Goal: Task Accomplishment & Management: Complete application form

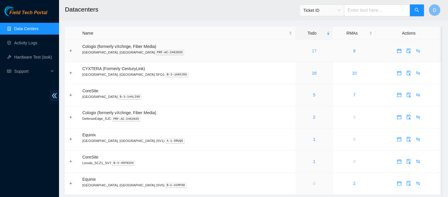
click at [312, 52] on link "17" at bounding box center [314, 50] width 5 height 5
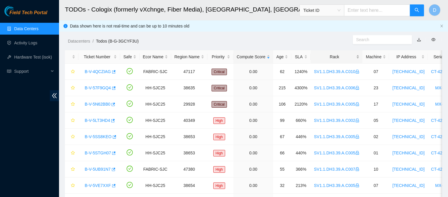
click at [333, 60] on div "Rack" at bounding box center [336, 56] width 45 height 6
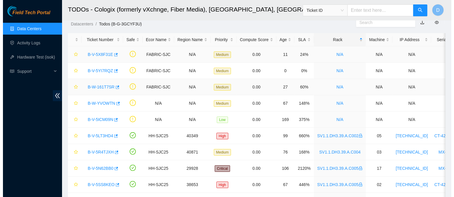
scroll to position [18, 0]
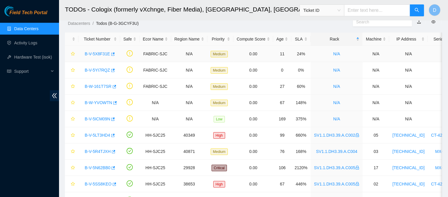
click at [103, 57] on div "B-V-5X8F31E" at bounding box center [99, 53] width 35 height 9
click at [98, 55] on link "B-V-5X8F31E" at bounding box center [97, 53] width 25 height 5
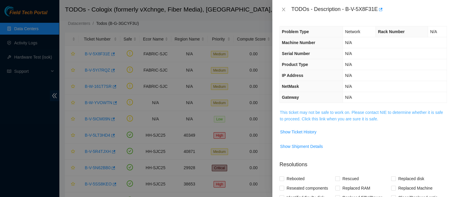
click at [361, 117] on link "This ticket may not be safe to work on. Please contact NIE to determine whether…" at bounding box center [361, 115] width 163 height 11
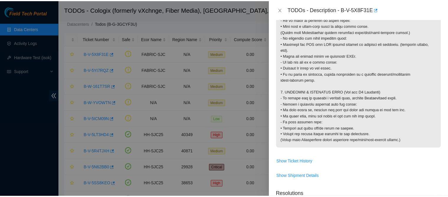
scroll to position [557, 0]
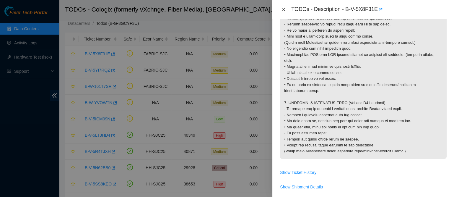
click at [285, 10] on icon "close" at bounding box center [283, 9] width 5 height 5
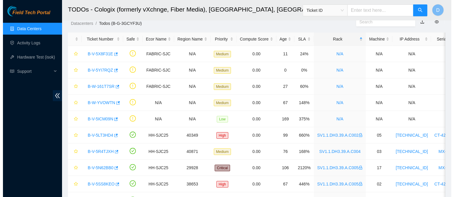
scroll to position [154, 0]
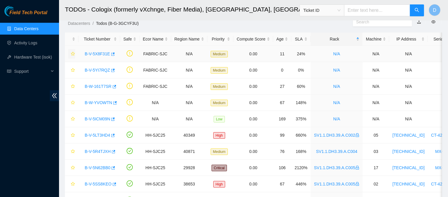
click at [72, 53] on icon "star" at bounding box center [73, 54] width 4 height 4
click at [95, 70] on link "B-V-5YI7RQZ" at bounding box center [97, 70] width 25 height 5
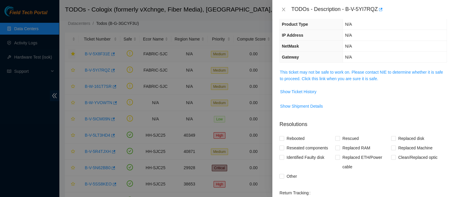
scroll to position [40, 0]
click at [319, 70] on link "This ticket may not be safe to work on. Please contact NIE to determine whether…" at bounding box center [361, 75] width 163 height 11
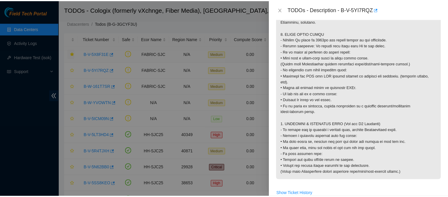
scroll to position [536, 0]
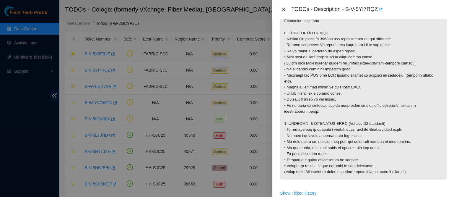
click at [284, 9] on icon "close" at bounding box center [283, 9] width 5 height 5
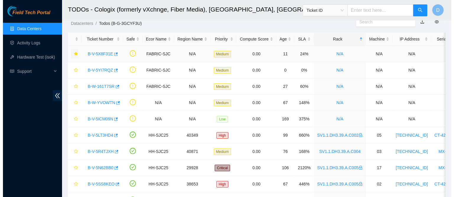
scroll to position [154, 0]
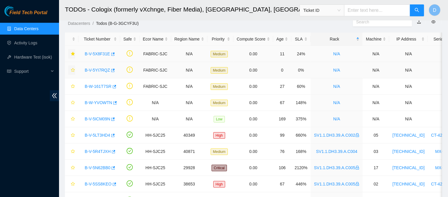
click at [71, 71] on icon "star" at bounding box center [73, 70] width 4 height 4
click at [97, 87] on link "B-W-161T7SR" at bounding box center [98, 86] width 27 height 5
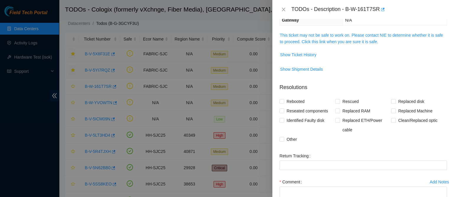
scroll to position [76, 0]
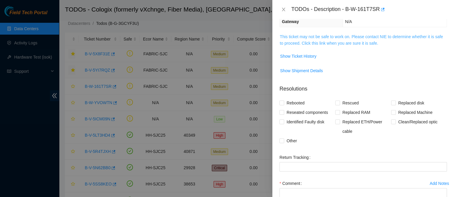
click at [314, 41] on link "This ticket may not be safe to work on. Please contact NIE to determine whether…" at bounding box center [361, 39] width 163 height 11
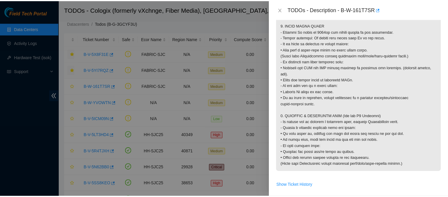
scroll to position [548, 0]
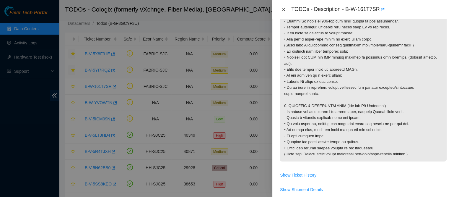
click at [283, 9] on icon "close" at bounding box center [283, 10] width 3 height 4
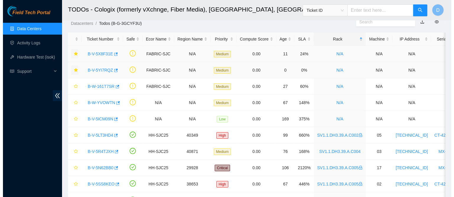
scroll to position [154, 0]
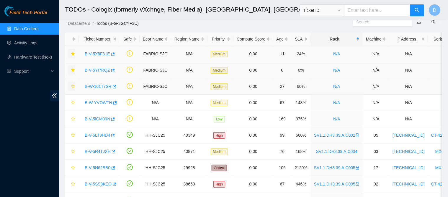
click at [71, 84] on button "button" at bounding box center [71, 86] width 7 height 9
click at [100, 104] on link "B-W-YVOWTN" at bounding box center [98, 102] width 27 height 5
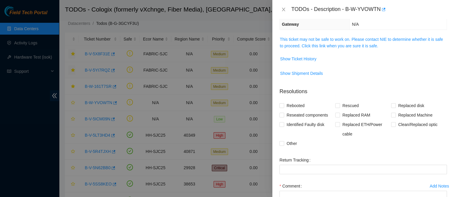
scroll to position [83, 0]
click at [342, 45] on link "This ticket may not be safe to work on. Please contact NIE to determine whether…" at bounding box center [361, 43] width 163 height 11
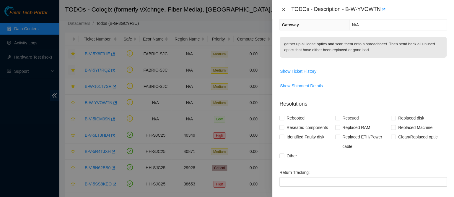
click at [286, 12] on button "Close" at bounding box center [283, 10] width 8 height 6
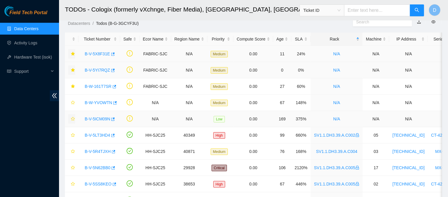
click at [73, 118] on icon "star" at bounding box center [73, 119] width 4 height 4
click at [90, 118] on link "B-V-5ICM09N" at bounding box center [97, 118] width 25 height 5
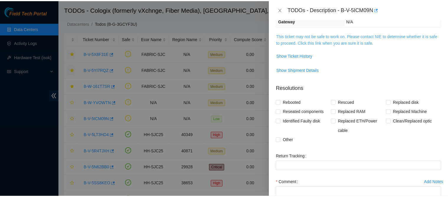
scroll to position [75, 0]
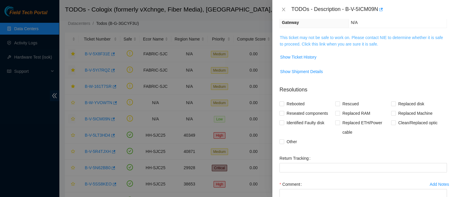
click at [297, 35] on link "This ticket may not be safe to work on. Please contact NIE to determine whether…" at bounding box center [361, 40] width 163 height 11
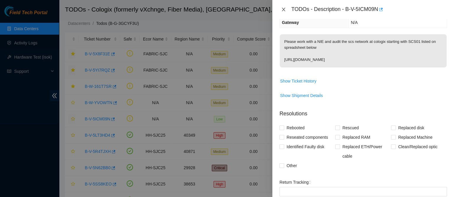
click at [284, 11] on icon "close" at bounding box center [283, 9] width 5 height 5
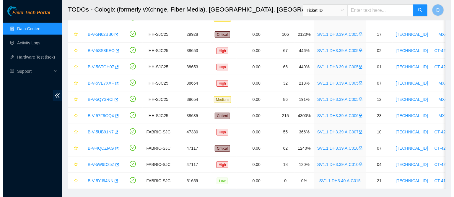
scroll to position [166, 0]
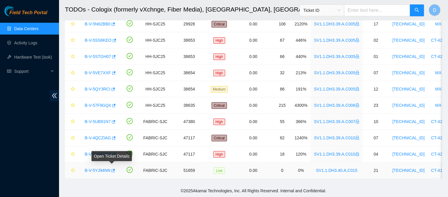
click at [98, 168] on link "B-V-5YJ94NN" at bounding box center [98, 170] width 26 height 5
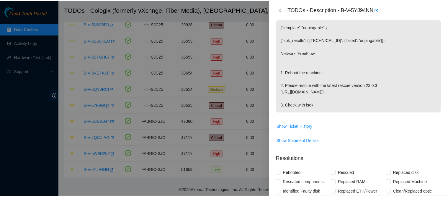
scroll to position [75, 0]
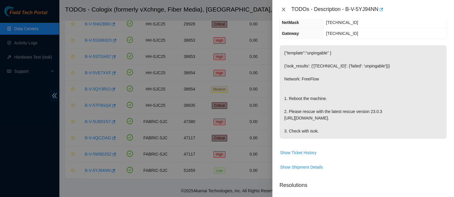
click at [285, 9] on icon "close" at bounding box center [283, 9] width 5 height 5
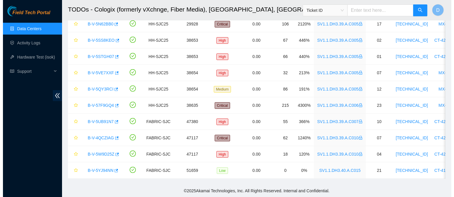
scroll to position [101, 0]
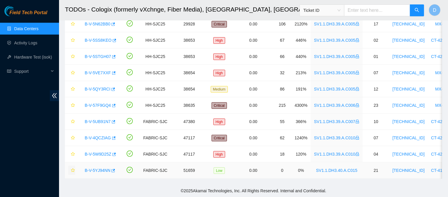
click at [72, 168] on icon "star" at bounding box center [73, 170] width 4 height 4
click at [93, 168] on link "B-V-5YJ94NN" at bounding box center [98, 170] width 26 height 5
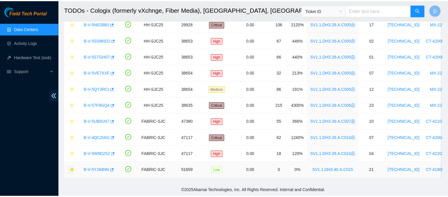
scroll to position [75, 0]
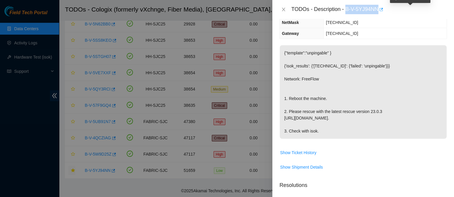
drag, startPoint x: 364, startPoint y: 9, endPoint x: 411, endPoint y: 11, distance: 47.3
click at [411, 11] on div "TODOs - Description - B-V-5YJ94NN" at bounding box center [369, 9] width 156 height 9
copy div "B-V-5YJ94NN"
click at [282, 9] on icon "close" at bounding box center [283, 9] width 5 height 5
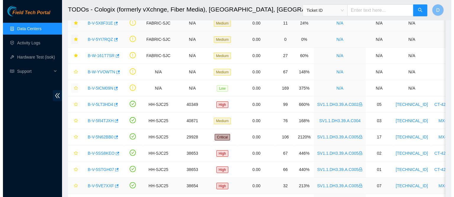
scroll to position [0, 0]
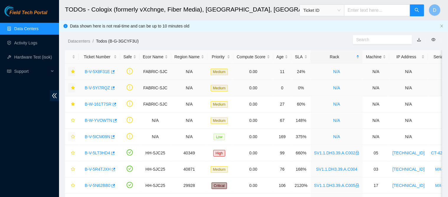
drag, startPoint x: 91, startPoint y: 73, endPoint x: 256, endPoint y: 71, distance: 165.2
click at [91, 73] on link "B-V-5X8F31E" at bounding box center [97, 71] width 25 height 5
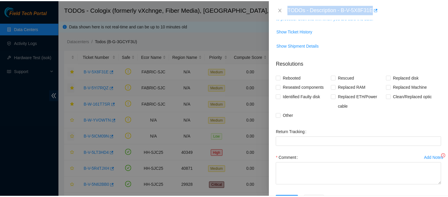
scroll to position [75, 0]
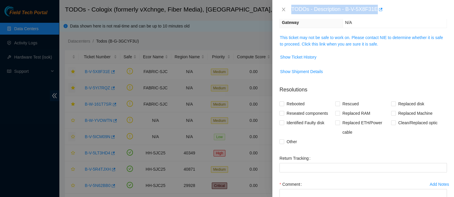
click at [363, 9] on div "TODOs - Description - B-V-5X8F31E" at bounding box center [369, 9] width 156 height 9
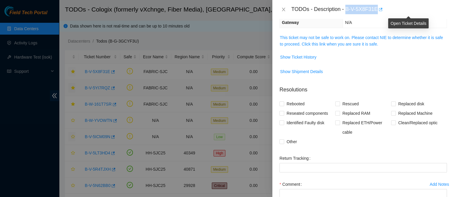
drag, startPoint x: 365, startPoint y: 9, endPoint x: 409, endPoint y: 9, distance: 44.0
click at [409, 9] on div "TODOs - Description - B-V-5X8F31E" at bounding box center [369, 9] width 156 height 9
copy div "B-V-5X8F31E"
click at [283, 8] on icon "close" at bounding box center [283, 9] width 5 height 5
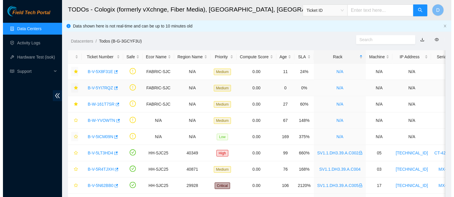
scroll to position [101, 0]
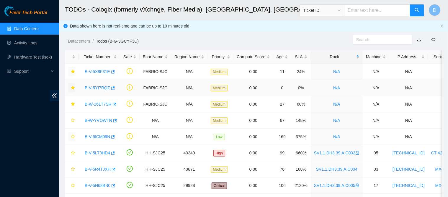
click at [96, 91] on div "B-V-5YI7RQZ" at bounding box center [99, 87] width 35 height 9
click at [98, 88] on link "B-V-5YI7RQZ" at bounding box center [97, 87] width 25 height 5
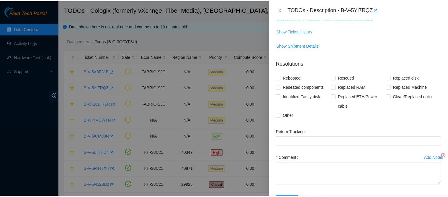
scroll to position [75, 0]
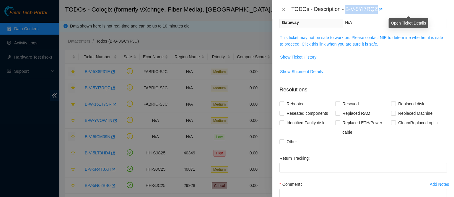
drag, startPoint x: 363, startPoint y: 9, endPoint x: 411, endPoint y: 9, distance: 48.2
click at [411, 9] on div "TODOs - Description - B-V-5YI7RQZ" at bounding box center [369, 9] width 156 height 9
copy div "B-V-5YI7RQZ"
click at [284, 9] on icon "close" at bounding box center [283, 10] width 3 height 4
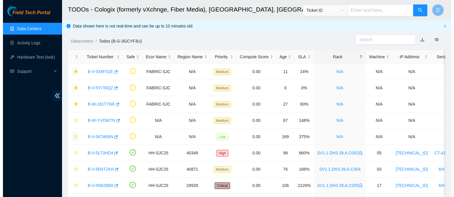
scroll to position [101, 0]
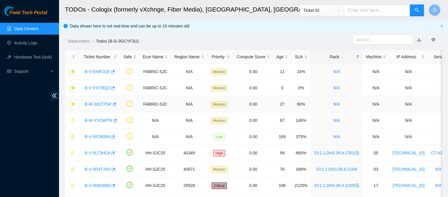
click at [99, 103] on link "B-W-161T7SR" at bounding box center [98, 104] width 27 height 5
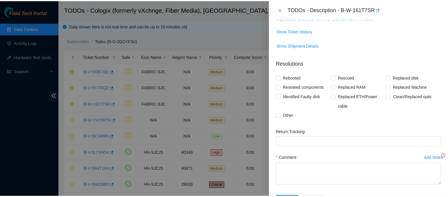
scroll to position [75, 0]
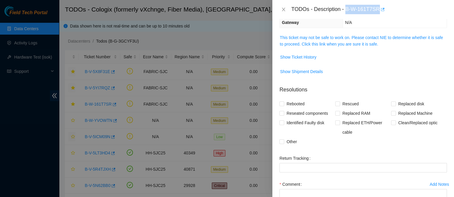
drag, startPoint x: 364, startPoint y: 8, endPoint x: 410, endPoint y: 10, distance: 46.1
click at [410, 10] on div "TODOs - Description - B-W-161T7SR" at bounding box center [369, 9] width 156 height 9
copy div "B-W-161T7SR"
click at [280, 12] on button "Close" at bounding box center [283, 10] width 8 height 6
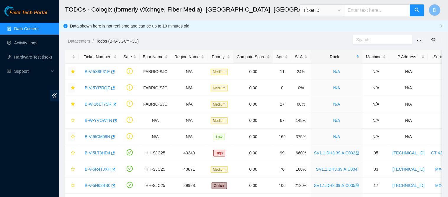
scroll to position [101, 0]
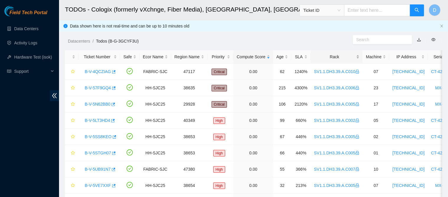
click at [316, 55] on div "Rack" at bounding box center [336, 56] width 45 height 6
click at [344, 58] on div "Rack" at bounding box center [336, 56] width 45 height 6
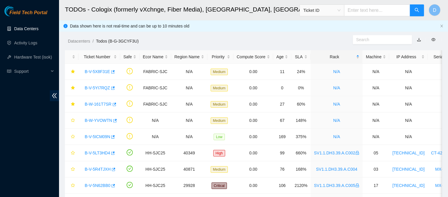
click at [32, 26] on link "Data Centers" at bounding box center [26, 28] width 24 height 5
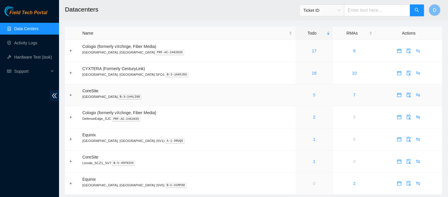
click at [313, 97] on link "5" at bounding box center [314, 94] width 2 height 5
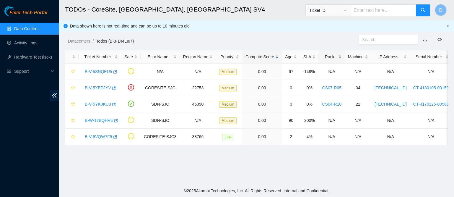
click at [323, 56] on div "Rack" at bounding box center [331, 56] width 19 height 6
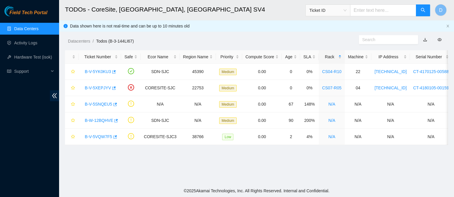
click at [24, 27] on link "Data Centers" at bounding box center [26, 28] width 24 height 5
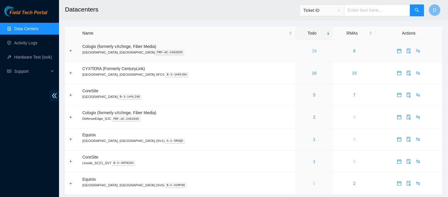
click at [312, 48] on link "19" at bounding box center [314, 50] width 5 height 5
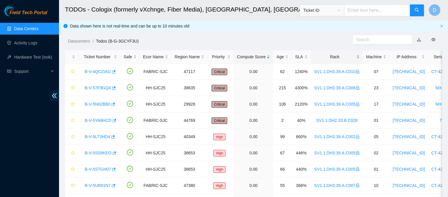
click at [321, 57] on div "Rack" at bounding box center [337, 56] width 45 height 6
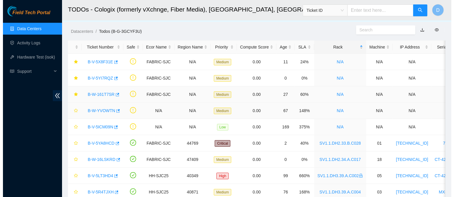
scroll to position [10, 0]
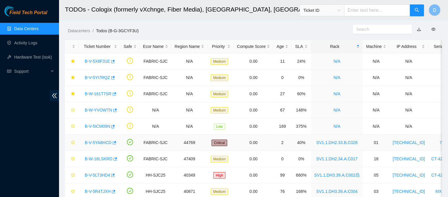
click at [102, 141] on link "B-V-5YA8HCD" at bounding box center [98, 142] width 27 height 5
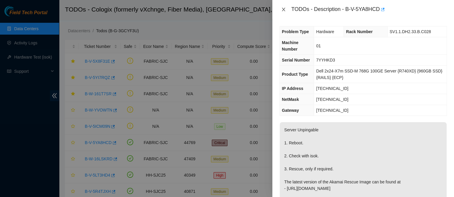
click at [283, 11] on icon "close" at bounding box center [283, 9] width 5 height 5
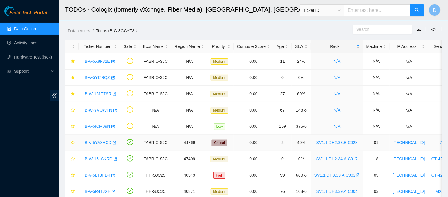
click at [101, 144] on link "B-V-5YA8HCD" at bounding box center [98, 142] width 27 height 5
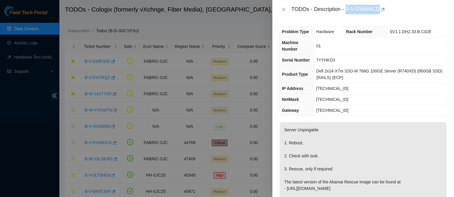
drag, startPoint x: 364, startPoint y: 7, endPoint x: 408, endPoint y: 13, distance: 44.2
click at [408, 13] on div "TODOs - Description - B-V-5YA8HCD" at bounding box center [369, 9] width 156 height 9
copy div "B-V-5YA8HCD"
click at [284, 9] on icon "close" at bounding box center [283, 10] width 3 height 4
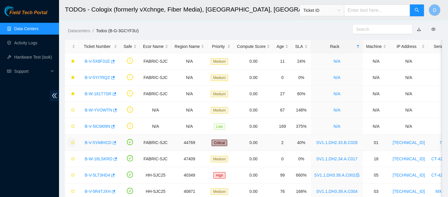
click at [74, 142] on icon "star" at bounding box center [73, 142] width 4 height 4
click at [96, 159] on link "B-W-16LSKRD" at bounding box center [99, 158] width 28 height 5
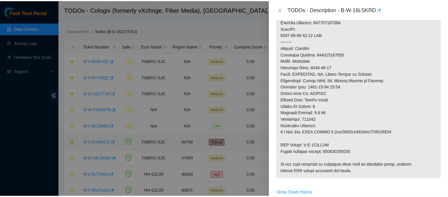
scroll to position [378, 0]
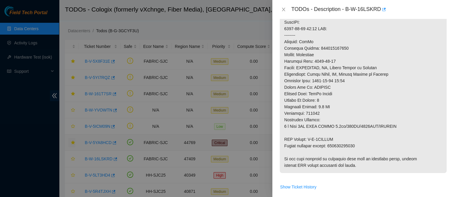
click at [285, 13] on div "TODOs - Description - B-W-16LSKRD" at bounding box center [363, 9] width 168 height 9
click at [283, 8] on icon "close" at bounding box center [283, 10] width 3 height 4
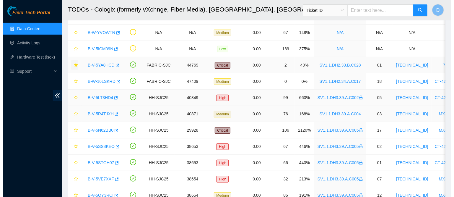
scroll to position [198, 0]
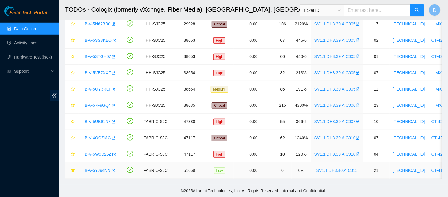
click at [95, 168] on link "B-V-5YJ94NN" at bounding box center [98, 170] width 26 height 5
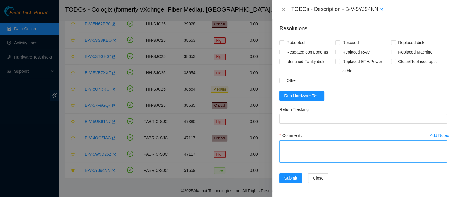
scroll to position [138, 0]
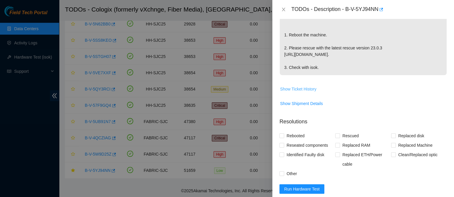
click at [306, 92] on span "Show Ticket History" at bounding box center [298, 89] width 36 height 6
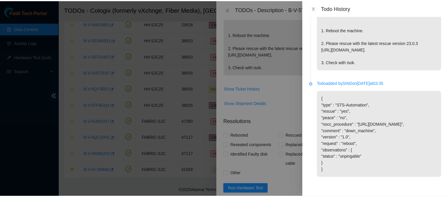
scroll to position [0, 0]
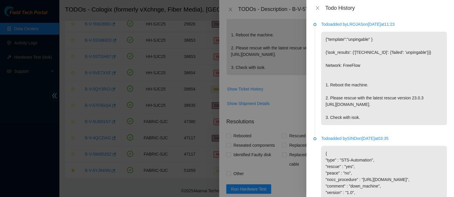
click at [316, 12] on div "Todo History" at bounding box center [380, 8] width 148 height 16
click at [316, 9] on icon "close" at bounding box center [317, 8] width 3 height 4
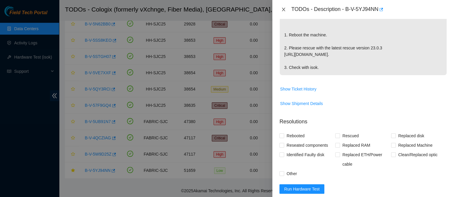
click at [282, 7] on button "Close" at bounding box center [283, 10] width 8 height 6
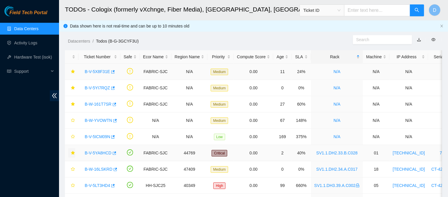
click at [98, 71] on link "B-V-5X8F31E" at bounding box center [97, 71] width 25 height 5
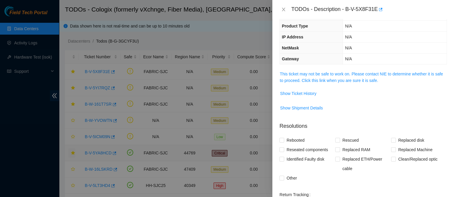
scroll to position [37, 0]
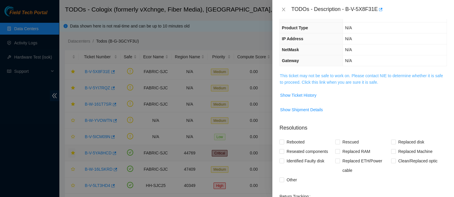
click at [314, 83] on link "This ticket may not be safe to work on. Please contact NIE to determine whether…" at bounding box center [361, 78] width 163 height 11
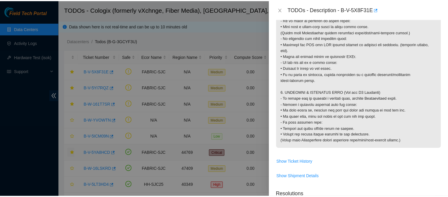
scroll to position [567, 0]
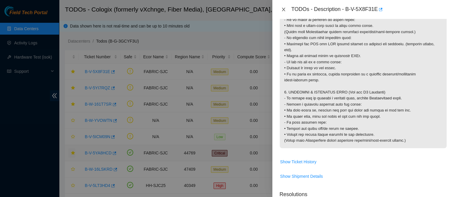
click at [281, 8] on icon "close" at bounding box center [283, 9] width 5 height 5
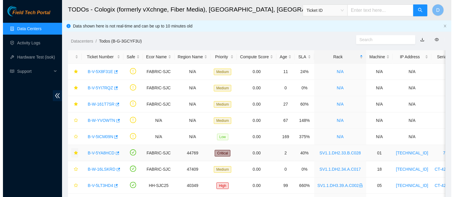
scroll to position [154, 0]
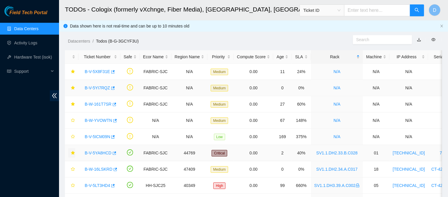
click at [99, 87] on link "B-V-5YI7RQZ" at bounding box center [97, 87] width 25 height 5
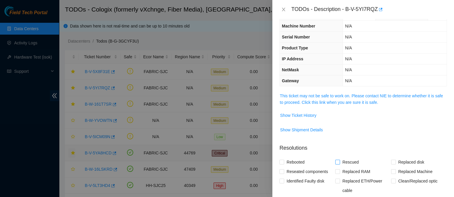
scroll to position [4, 0]
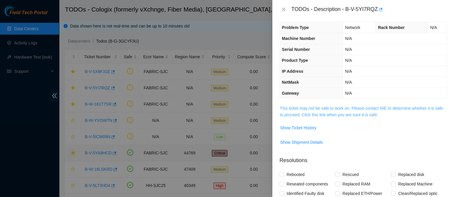
click at [325, 112] on link "This ticket may not be safe to work on. Please contact NIE to determine whether…" at bounding box center [361, 111] width 163 height 11
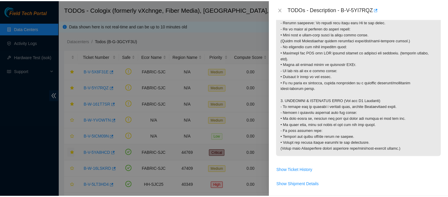
scroll to position [559, 0]
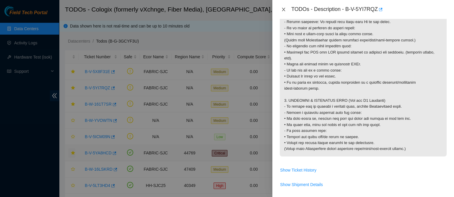
click at [283, 8] on icon "close" at bounding box center [283, 9] width 5 height 5
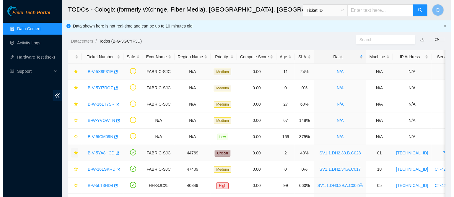
scroll to position [154, 0]
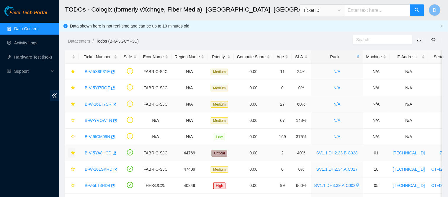
click at [102, 100] on div "B-W-161T7SR" at bounding box center [99, 103] width 35 height 9
click at [100, 104] on link "B-W-161T7SR" at bounding box center [98, 104] width 27 height 5
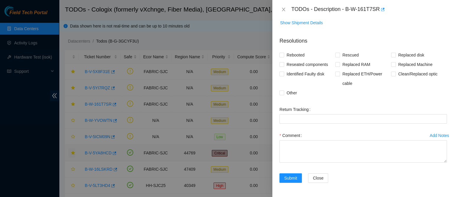
scroll to position [0, 0]
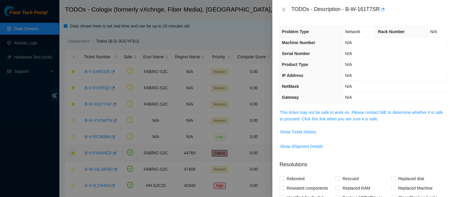
click at [318, 114] on span "This ticket may not be safe to work on. Please contact NIE to determine whether…" at bounding box center [363, 115] width 167 height 13
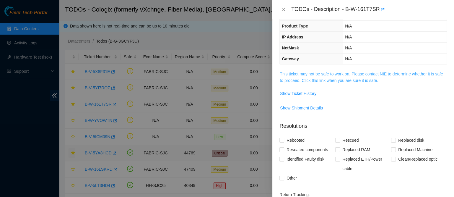
scroll to position [27, 0]
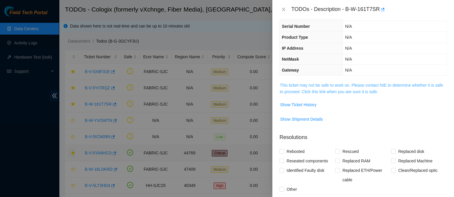
click at [322, 87] on link "This ticket may not be safe to work on. Please contact NIE to determine whether…" at bounding box center [361, 88] width 163 height 11
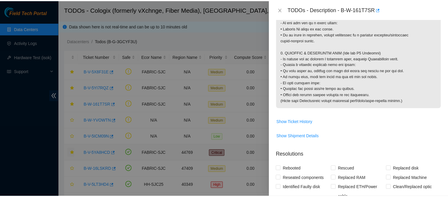
scroll to position [601, 0]
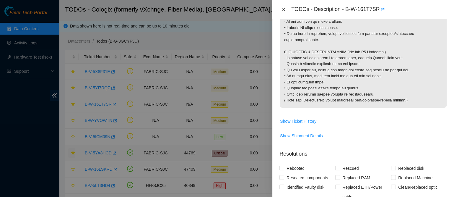
click at [284, 8] on icon "close" at bounding box center [283, 9] width 5 height 5
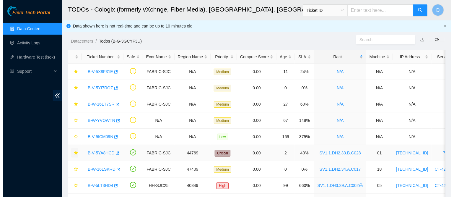
scroll to position [154, 0]
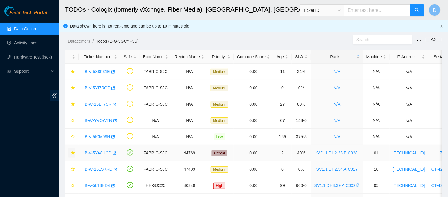
click at [92, 153] on link "B-V-5YA8HCD" at bounding box center [98, 152] width 27 height 5
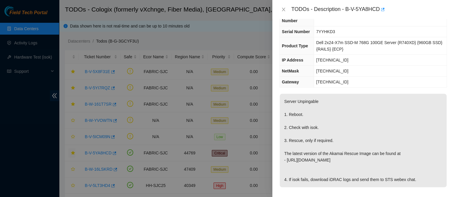
scroll to position [0, 0]
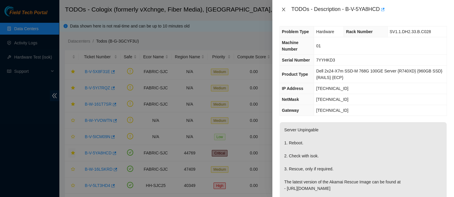
click at [287, 10] on button "Close" at bounding box center [283, 10] width 8 height 6
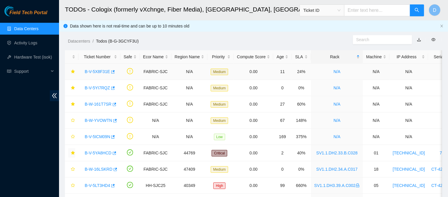
click at [100, 71] on link "B-V-5X8F31E" at bounding box center [97, 71] width 25 height 5
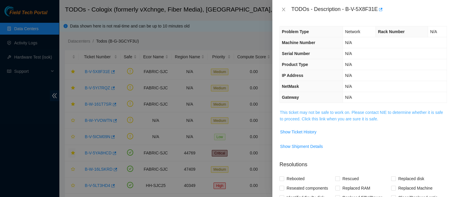
click at [332, 113] on link "This ticket may not be safe to work on. Please contact NIE to determine whether…" at bounding box center [361, 115] width 163 height 11
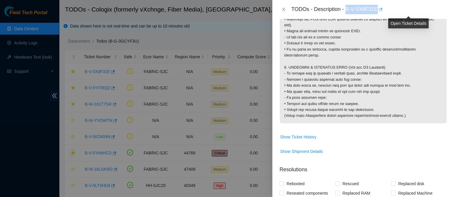
drag, startPoint x: 363, startPoint y: 8, endPoint x: 409, endPoint y: 6, distance: 45.8
click at [409, 6] on div "TODOs - Description - B-V-5X8F31E" at bounding box center [369, 9] width 156 height 9
copy div "B-V-5X8F31E"
click at [284, 9] on icon "close" at bounding box center [283, 10] width 3 height 4
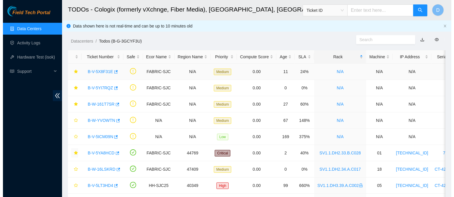
scroll to position [154, 0]
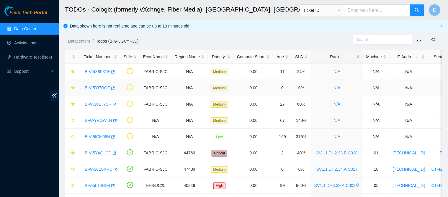
click at [97, 89] on link "B-V-5YI7RQZ" at bounding box center [97, 87] width 25 height 5
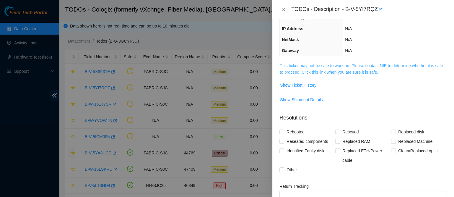
scroll to position [46, 0]
click at [336, 73] on link "This ticket may not be safe to work on. Please contact NIE to determine whether…" at bounding box center [361, 69] width 163 height 11
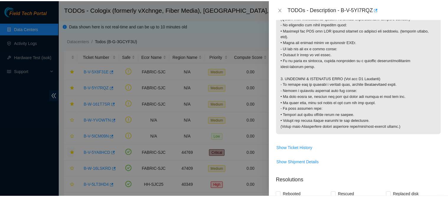
scroll to position [582, 0]
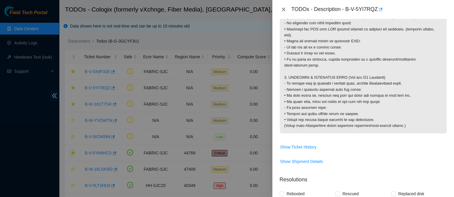
click at [282, 10] on icon "close" at bounding box center [283, 9] width 5 height 5
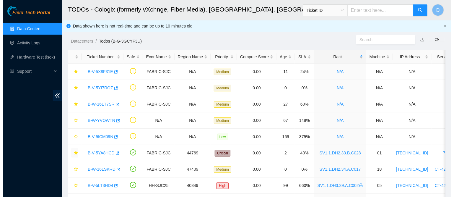
scroll to position [154, 0]
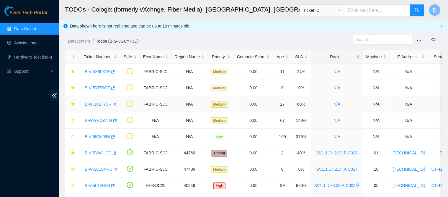
click at [95, 102] on link "B-W-161T7SR" at bounding box center [98, 104] width 27 height 5
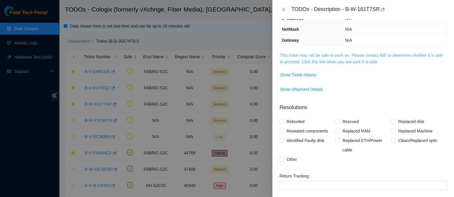
scroll to position [51, 0]
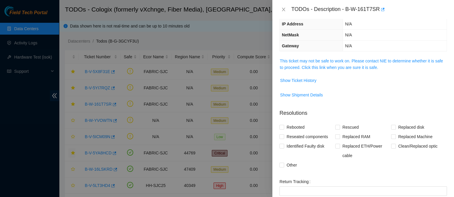
click at [318, 57] on td "This ticket may not be safe to work on. Please contact NIE to determine whether…" at bounding box center [363, 66] width 168 height 18
click at [313, 66] on link "This ticket may not be safe to work on. Please contact NIE to determine whether…" at bounding box center [361, 63] width 163 height 11
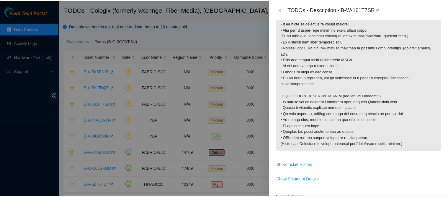
scroll to position [556, 0]
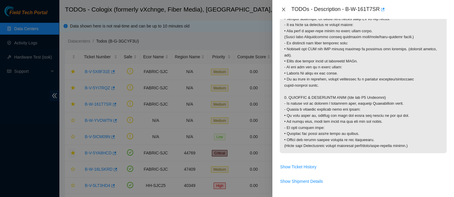
click at [285, 12] on icon "close" at bounding box center [283, 9] width 5 height 5
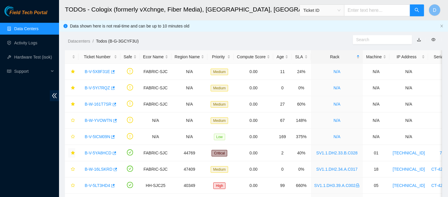
scroll to position [154, 0]
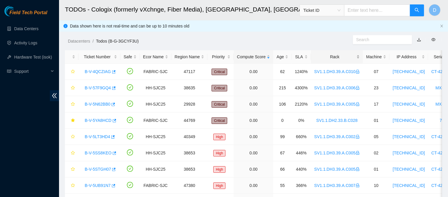
click at [327, 55] on div "Rack" at bounding box center [337, 56] width 45 height 6
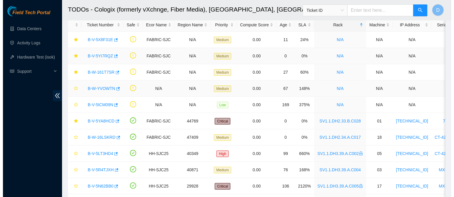
scroll to position [33, 0]
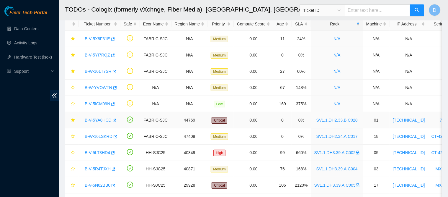
click at [95, 119] on link "B-V-5YA8HCD" at bounding box center [98, 120] width 27 height 5
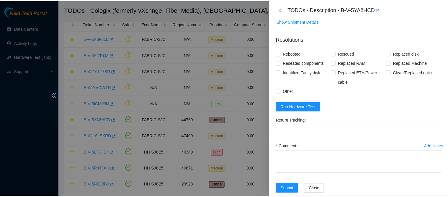
scroll to position [228, 0]
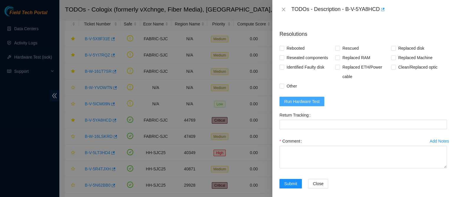
click at [314, 101] on button "Run Hardware Test" at bounding box center [301, 101] width 45 height 9
click at [283, 9] on icon "close" at bounding box center [283, 10] width 3 height 4
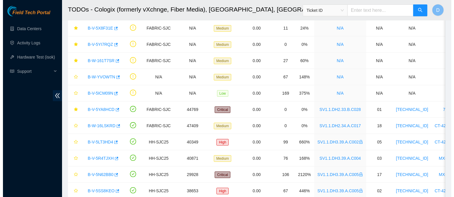
scroll to position [27, 0]
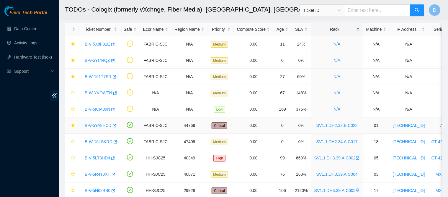
click at [88, 124] on link "B-V-5YA8HCD" at bounding box center [98, 125] width 27 height 5
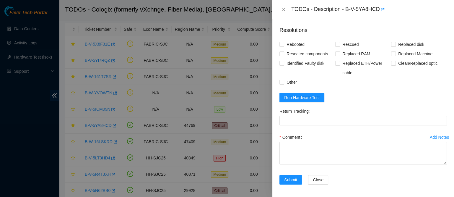
scroll to position [238, 0]
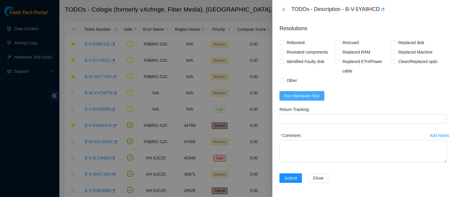
click at [305, 93] on span "Run Hardware Test" at bounding box center [301, 95] width 35 height 6
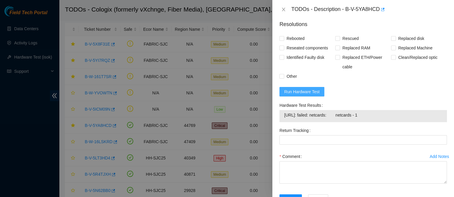
click at [312, 94] on span "Run Hardware Test" at bounding box center [301, 91] width 35 height 6
click at [284, 9] on icon "close" at bounding box center [283, 10] width 3 height 4
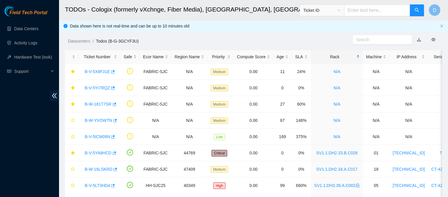
scroll to position [166, 0]
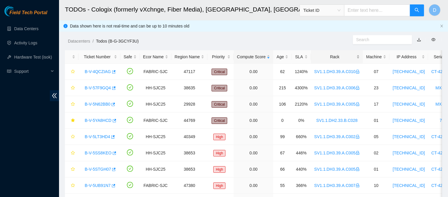
click at [334, 57] on div "Rack" at bounding box center [337, 56] width 45 height 6
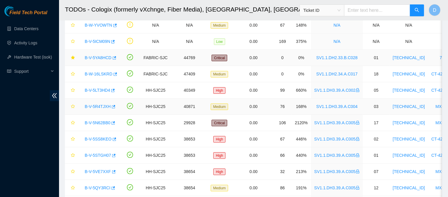
scroll to position [96, 0]
click at [99, 73] on link "B-W-16LSKRD" at bounding box center [99, 73] width 28 height 5
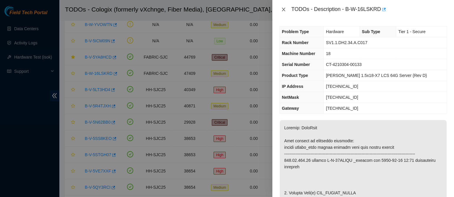
click at [284, 9] on icon "close" at bounding box center [283, 10] width 3 height 4
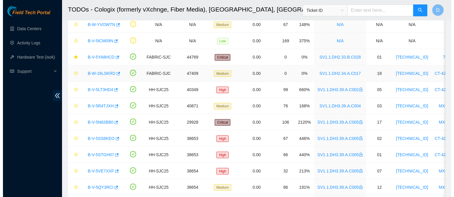
scroll to position [198, 0]
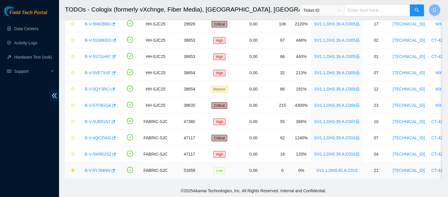
click at [98, 168] on link "B-V-5YJ94NN" at bounding box center [98, 170] width 26 height 5
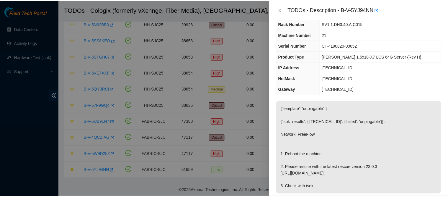
scroll to position [0, 0]
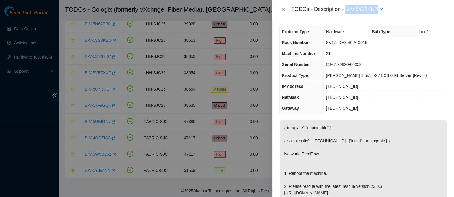
drag, startPoint x: 363, startPoint y: 11, endPoint x: 406, endPoint y: 15, distance: 42.7
click at [406, 15] on div "TODOs - Description - B-V-5YJ94NN" at bounding box center [363, 9] width 182 height 19
copy div "B-V-5YJ94NN"
click at [285, 8] on icon "close" at bounding box center [283, 9] width 5 height 5
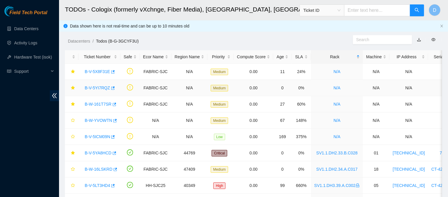
click at [98, 86] on link "B-V-5YI7RQZ" at bounding box center [97, 87] width 25 height 5
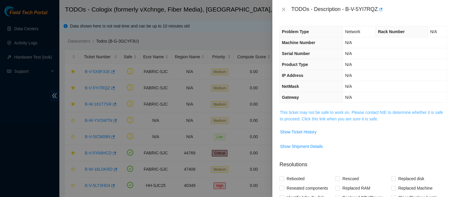
click at [302, 113] on link "This ticket may not be safe to work on. Please contact NIE to determine whether…" at bounding box center [361, 115] width 163 height 11
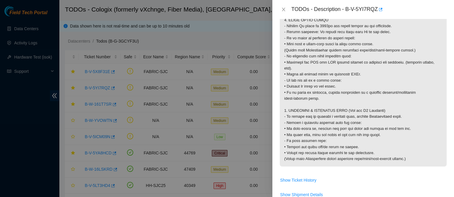
scroll to position [551, 0]
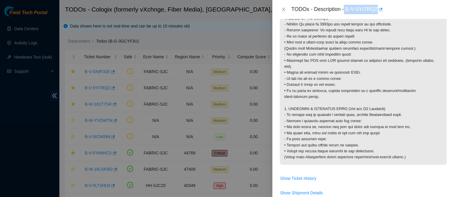
drag, startPoint x: 363, startPoint y: 9, endPoint x: 406, endPoint y: 10, distance: 42.6
click at [406, 10] on div "TODOs - Description - B-V-5YI7RQZ" at bounding box center [369, 9] width 156 height 9
copy div "B-V-5YI7RQZ"
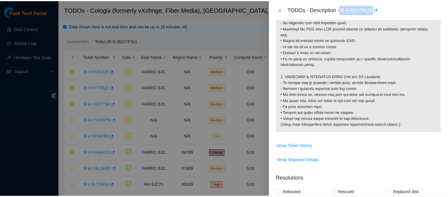
scroll to position [597, 0]
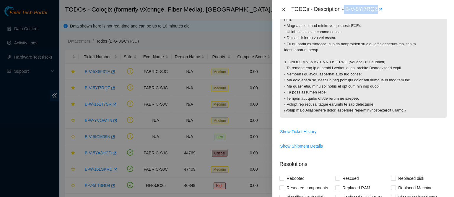
click at [283, 9] on icon "close" at bounding box center [283, 10] width 3 height 4
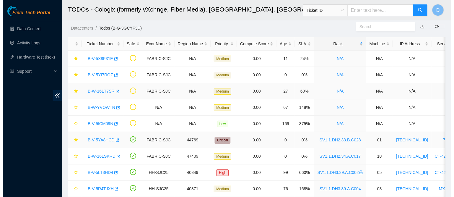
scroll to position [15, 0]
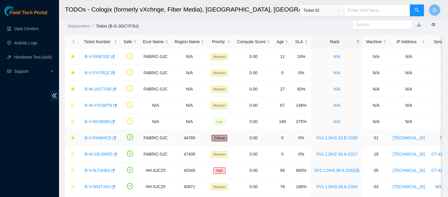
click at [95, 137] on link "B-V-5YA8HCD" at bounding box center [98, 137] width 27 height 5
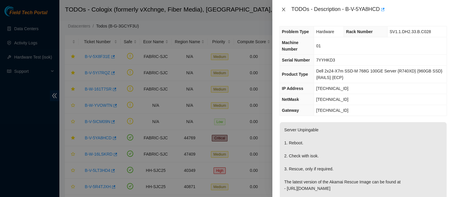
click at [283, 10] on icon "close" at bounding box center [283, 9] width 5 height 5
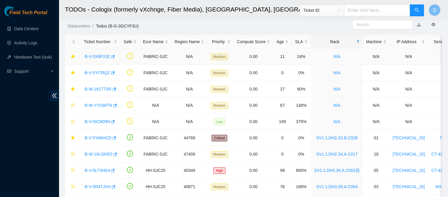
click at [100, 56] on link "B-V-5X8F31E" at bounding box center [97, 56] width 25 height 5
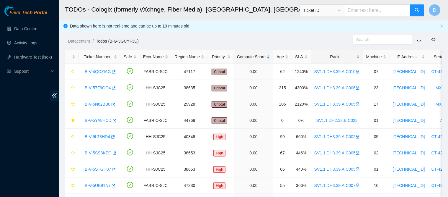
click at [320, 56] on div "Rack" at bounding box center [337, 56] width 45 height 6
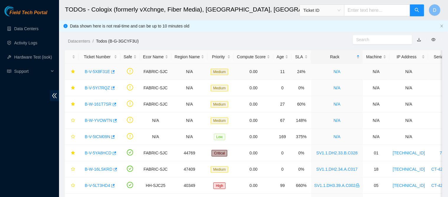
click at [95, 73] on link "B-V-5X8F31E" at bounding box center [97, 71] width 25 height 5
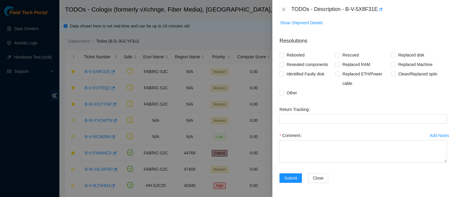
scroll to position [128, 0]
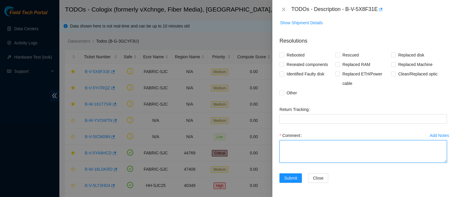
click at [306, 147] on textarea "Comment" at bounding box center [363, 151] width 168 height 22
type textarea "w"
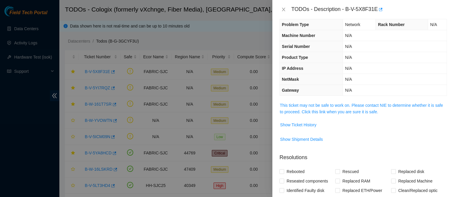
click at [321, 108] on span "This ticket may not be safe to work on. Please contact NIE to determine whether…" at bounding box center [363, 108] width 167 height 13
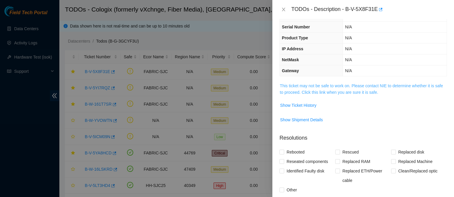
click at [322, 94] on link "This ticket may not be safe to work on. Please contact NIE to determine whether…" at bounding box center [361, 88] width 163 height 11
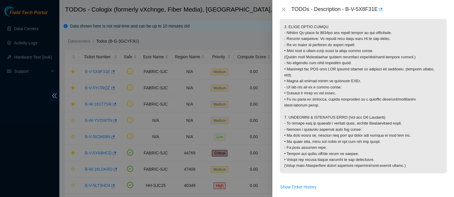
scroll to position [544, 0]
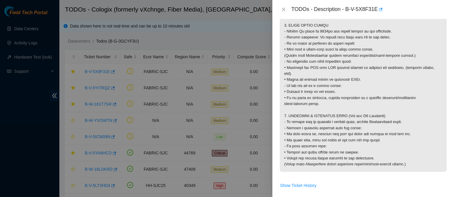
drag, startPoint x: 284, startPoint y: 60, endPoint x: 373, endPoint y: 190, distance: 157.2
copy p "Router_1: r24.tor106.sjc01.fab Serial Number : R3250B2F134C02AK300847 Rack : SV…"
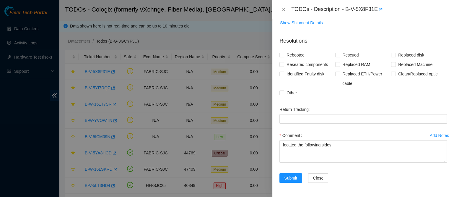
scroll to position [1153, 0]
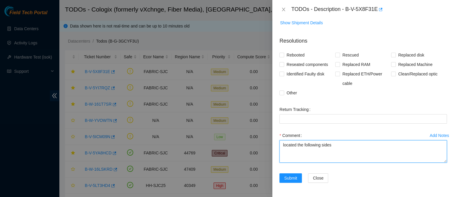
click at [290, 152] on textarea "located the following sides" at bounding box center [363, 151] width 168 height 22
paste textarea "Router_1: r24.tor106.sjc01.fab Serial Number : R3250B2F134C02AK300847 Rack : SV…"
paste textarea "Connectivity"
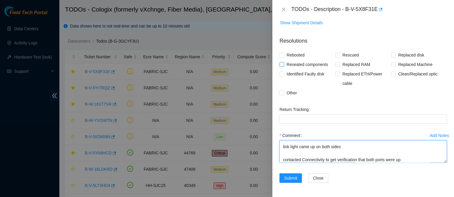
type textarea "located the following sides Router_1: r24.tor106.sjc01.fab Serial Number : R325…"
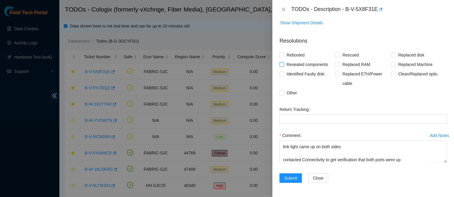
click at [303, 66] on span "Reseated components" at bounding box center [307, 64] width 46 height 9
click at [284, 66] on input "Reseated components" at bounding box center [281, 64] width 4 height 4
checkbox input "true"
click at [404, 74] on span "Clean/Replaced optic" at bounding box center [418, 73] width 44 height 9
click at [395, 74] on input "Clean/Replaced optic" at bounding box center [393, 73] width 4 height 4
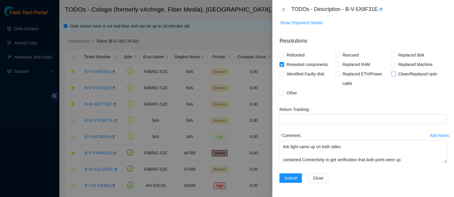
checkbox input "true"
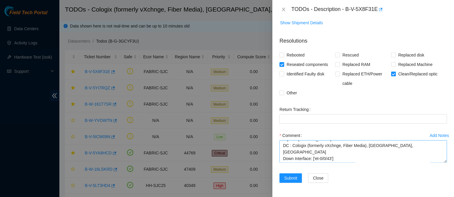
scroll to position [156, 0]
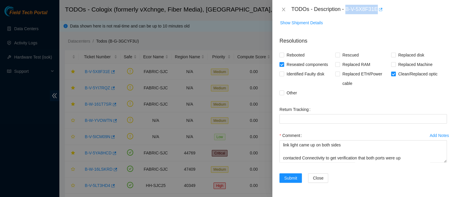
drag, startPoint x: 365, startPoint y: 7, endPoint x: 406, endPoint y: 7, distance: 41.1
click at [406, 7] on div "TODOs - Description - B-V-5X8F31E" at bounding box center [369, 9] width 156 height 9
copy div "B-V-5X8F31E"
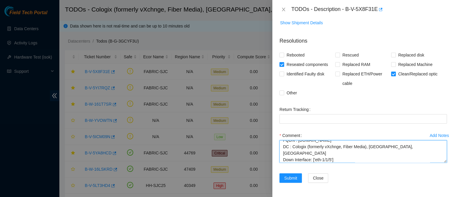
scroll to position [0, 0]
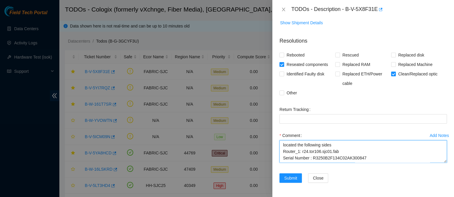
drag, startPoint x: 363, startPoint y: 161, endPoint x: 273, endPoint y: 125, distance: 96.8
click at [273, 125] on div "Problem Type Network Rack Number N/A Machine Number N/A Serial Number N/A Produ…" at bounding box center [363, 108] width 182 height 178
click at [378, 151] on textarea "located the following sides Router_1: r24.tor106.sjc01.fab Serial Number : R325…" at bounding box center [363, 151] width 168 height 22
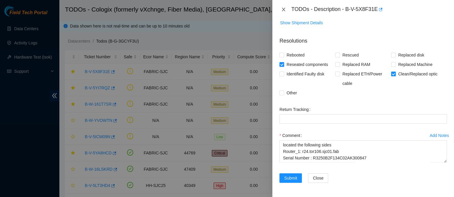
click at [284, 8] on icon "close" at bounding box center [283, 9] width 5 height 5
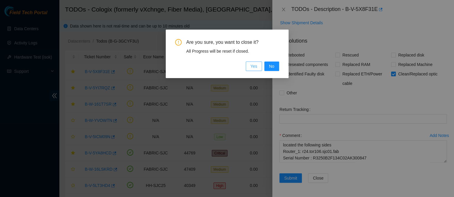
click at [250, 64] on button "Yes" at bounding box center [254, 65] width 16 height 9
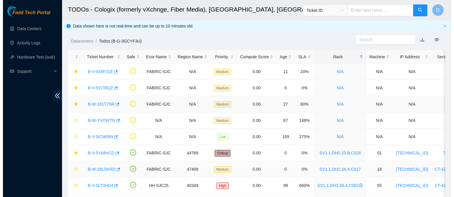
scroll to position [154, 0]
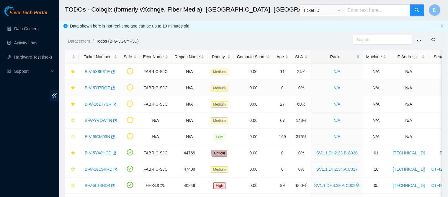
click at [98, 86] on link "B-V-5YI7RQZ" at bounding box center [97, 87] width 25 height 5
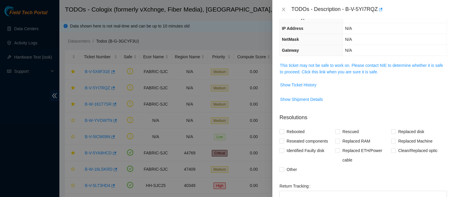
scroll to position [0, 0]
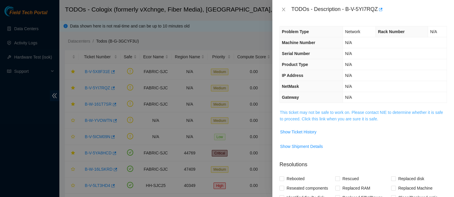
click at [331, 115] on link "This ticket may not be safe to work on. Please contact NIE to determine whether…" at bounding box center [361, 115] width 163 height 11
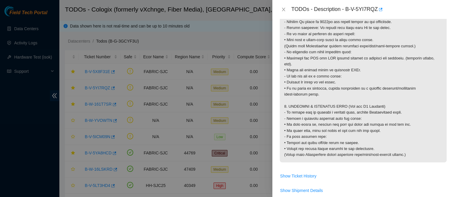
scroll to position [554, 0]
drag, startPoint x: 285, startPoint y: 50, endPoint x: 367, endPoint y: 188, distance: 161.2
copy p "Router_1: r16.tor102.sjc01.fab Serial Number : AAA2104AABW Rack : SV1.1.DH2.32.…"
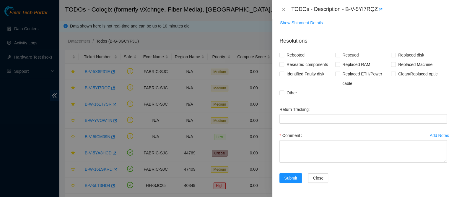
scroll to position [1128, 0]
click at [307, 131] on div "Return Tracking" at bounding box center [363, 118] width 172 height 26
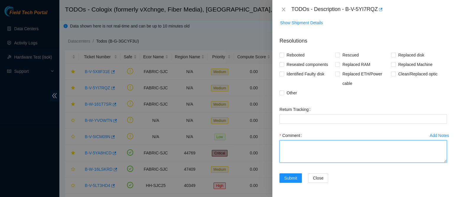
click at [296, 162] on textarea "Comment" at bounding box center [363, 151] width 168 height 22
paste textarea "Router_1: r16.tor102.sjc01.fab Serial Number : AAA2104AABW Rack : SV1.1.DH2.32.…"
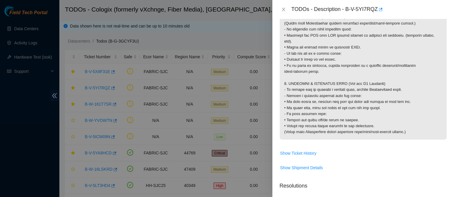
scroll to position [577, 0]
drag, startPoint x: 284, startPoint y: 107, endPoint x: 364, endPoint y: 165, distance: 99.2
copy p "Router_2: r03.leaf102.sjc01.fab Serial Number : AAA2038AADK Rack : SV1.1.DH2.34…"
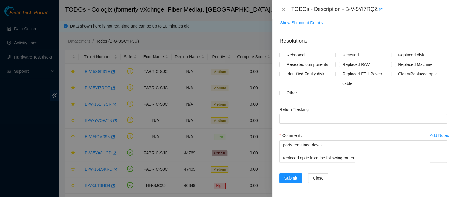
scroll to position [1161, 0]
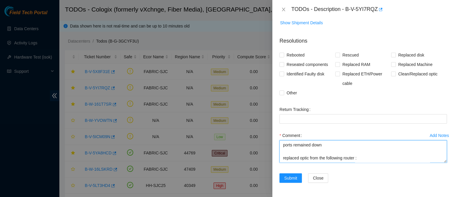
click at [313, 159] on textarea "located the following routers Router_1: r16.tor102.sjc01.fab Serial Number : AA…" at bounding box center [363, 151] width 168 height 22
paste textarea "Router_2: r03.leaf102.sjc01.fab Serial Number : AAA2038AADK Rack : SV1.1.DH2.34…"
paste textarea "INKB16550105"
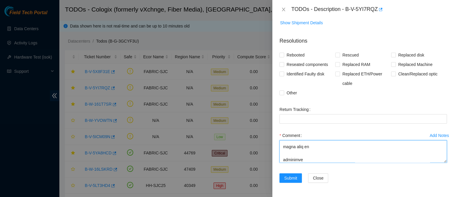
paste textarea "Connectivity"
type textarea "located the following routers Router_1: r16.tor102.sjc01.fab Serial Number : AA…"
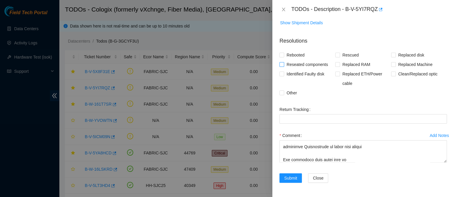
click at [299, 63] on span "Reseated components" at bounding box center [307, 64] width 46 height 9
click at [284, 63] on input "Reseated components" at bounding box center [281, 64] width 4 height 4
checkbox input "true"
click at [409, 77] on span "Clean/Replaced optic" at bounding box center [418, 73] width 44 height 9
click at [395, 76] on input "Clean/Replaced optic" at bounding box center [393, 73] width 4 height 4
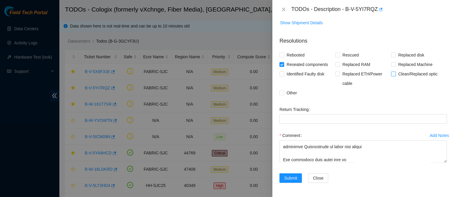
checkbox input "true"
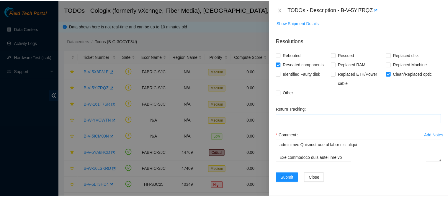
scroll to position [1161, 0]
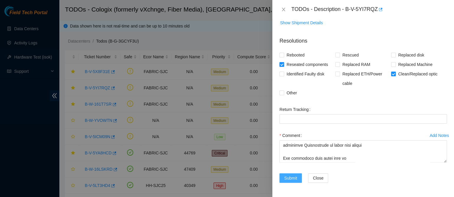
click at [290, 179] on span "Submit" at bounding box center [290, 178] width 13 height 6
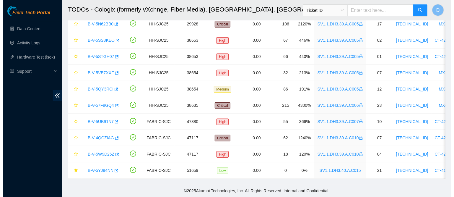
scroll to position [164, 0]
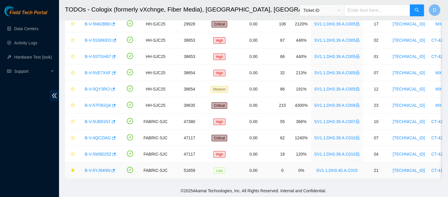
click at [95, 168] on link "B-V-5YJ94NN" at bounding box center [98, 170] width 26 height 5
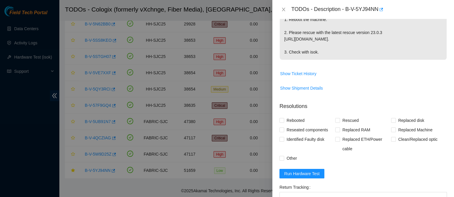
scroll to position [242, 0]
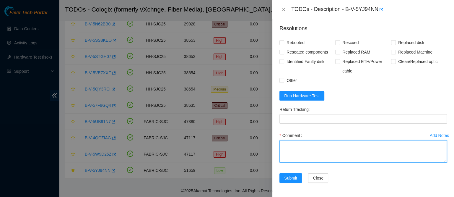
click at [296, 162] on textarea "Comment" at bounding box center [363, 151] width 168 height 22
type textarea "c"
drag, startPoint x: 299, startPoint y: 172, endPoint x: 277, endPoint y: 171, distance: 21.6
click at [277, 171] on div "Add Notes Comment contacted nocc to confirm that ticket was safe verified sn on…" at bounding box center [363, 152] width 172 height 43
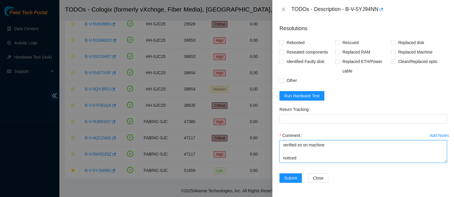
paste textarea "The server was found powered off and remains unresponsive."
click at [369, 162] on textarea "contacted nocc to confirm that ticket was safe verified sn on machine The serve…" at bounding box center [363, 151] width 168 height 22
click at [380, 162] on textarea "contacted nocc to confirm that ticket was safe verified sn on machine The serve…" at bounding box center [363, 151] width 168 height 22
drag, startPoint x: 366, startPoint y: 170, endPoint x: 279, endPoint y: 167, distance: 87.5
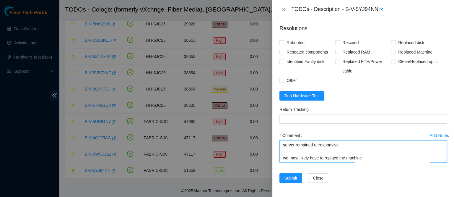
click at [279, 167] on div "Add Notes Comment contacted nocc to confirm that ticket was safe verified sn on…" at bounding box center [363, 152] width 172 height 43
drag, startPoint x: 313, startPoint y: 160, endPoint x: 280, endPoint y: 160, distance: 33.1
click at [280, 160] on textarea "contacted nocc to confirm that ticket was safe verified sn on machine The serve…" at bounding box center [363, 151] width 168 height 22
paste textarea "I contacted STS to ask for any additional advice, and they advised me to submit…"
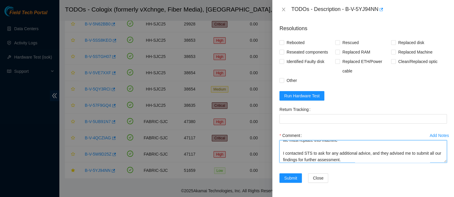
scroll to position [110, 0]
click at [288, 158] on textarea "contacted nocc to confirm that ticket was safe verified sn on machine The serve…" at bounding box center [363, 151] width 168 height 22
click at [353, 156] on textarea "contacted nocc to confirm that ticket was safe verified sn on machine The serve…" at bounding box center [363, 151] width 168 height 22
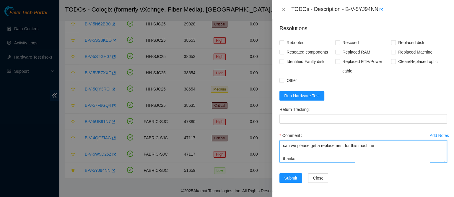
scroll to position [134, 0]
type textarea "contacted nocc to confirm that ticket was safe verified sn on machine The serve…"
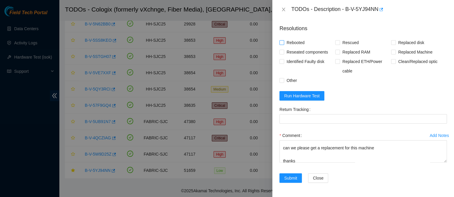
click at [292, 42] on span "Rebooted" at bounding box center [295, 42] width 23 height 9
click at [284, 42] on input "Rebooted" at bounding box center [281, 42] width 4 height 4
checkbox input "true"
click at [292, 53] on span "Reseated components" at bounding box center [307, 51] width 46 height 9
click at [284, 53] on input "Reseated components" at bounding box center [281, 52] width 4 height 4
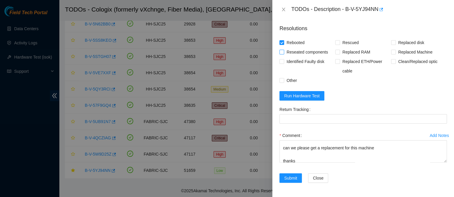
checkbox input "true"
click at [300, 41] on span "Rebooted" at bounding box center [295, 42] width 23 height 9
click at [284, 41] on input "Rebooted" at bounding box center [281, 42] width 4 height 4
checkbox input "false"
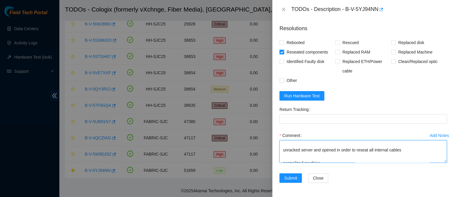
scroll to position [0, 0]
drag, startPoint x: 312, startPoint y: 162, endPoint x: 277, endPoint y: 121, distance: 54.1
click at [279, 121] on form "Resolutions Rebooted Rescued Replaced disk Reseated components Replaced RAM Rep…" at bounding box center [363, 105] width 168 height 170
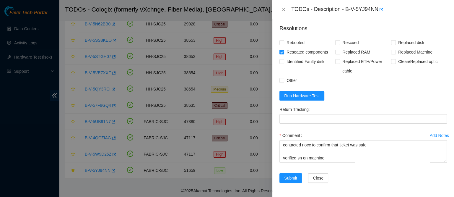
click at [340, 164] on div "Comment contacted nocc to confirm that ticket was safe verified sn on machine T…" at bounding box center [363, 148] width 168 height 35
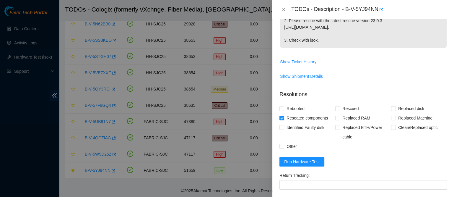
scroll to position [177, 0]
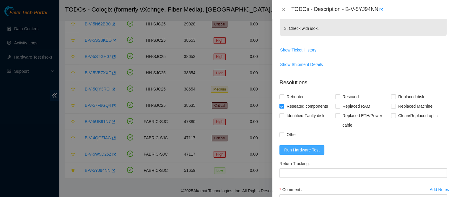
click at [293, 153] on span "Run Hardware Test" at bounding box center [301, 150] width 35 height 6
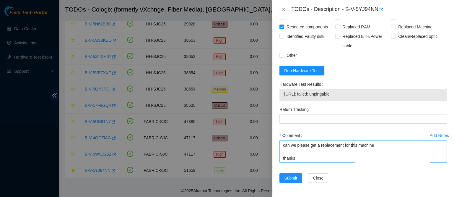
scroll to position [136, 0]
click at [294, 181] on button "Submit" at bounding box center [290, 177] width 22 height 9
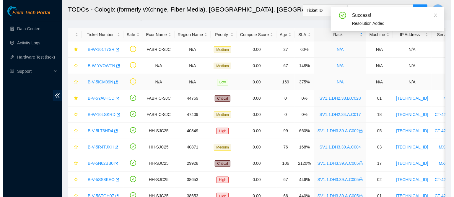
scroll to position [22, 0]
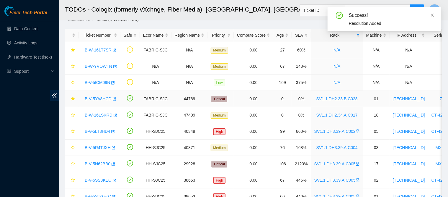
click at [99, 96] on link "B-V-5YA8HCD" at bounding box center [98, 98] width 27 height 5
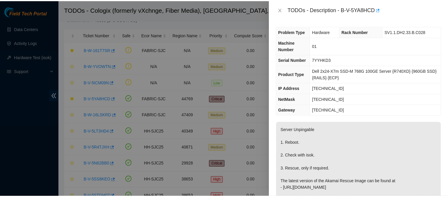
scroll to position [0, 0]
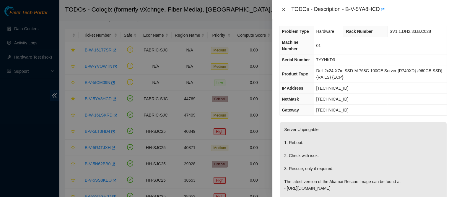
click at [281, 6] on div "TODOs - Description - B-V-5YA8HCD" at bounding box center [363, 9] width 168 height 9
click at [282, 9] on icon "close" at bounding box center [283, 9] width 5 height 5
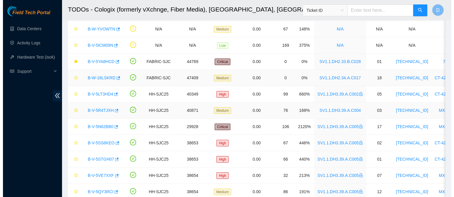
scroll to position [0, 0]
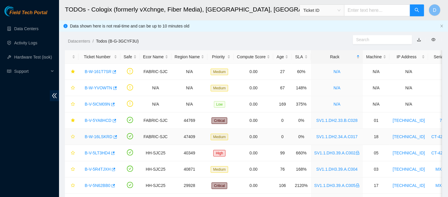
click at [102, 134] on link "B-W-16LSKRD" at bounding box center [99, 136] width 28 height 5
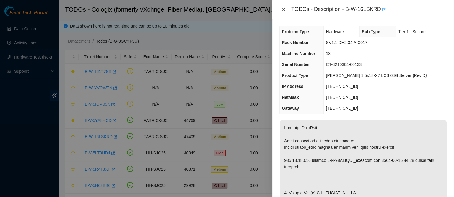
click at [283, 9] on icon "close" at bounding box center [283, 10] width 3 height 4
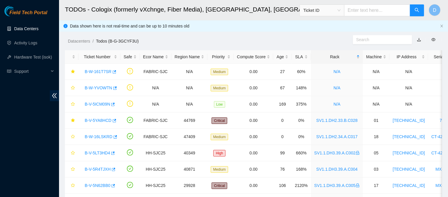
click at [37, 27] on link "Data Centers" at bounding box center [26, 28] width 24 height 5
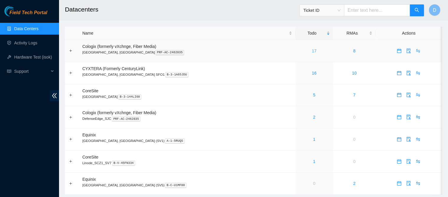
click at [312, 51] on link "17" at bounding box center [314, 50] width 5 height 5
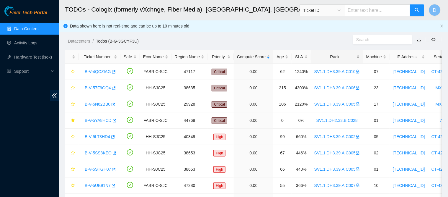
click at [329, 53] on div "Rack" at bounding box center [337, 56] width 45 height 6
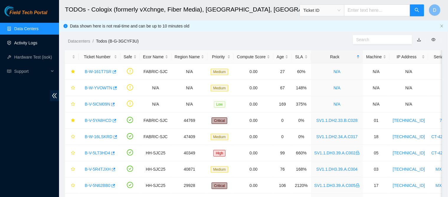
click at [37, 45] on link "Activity Logs" at bounding box center [25, 42] width 23 height 5
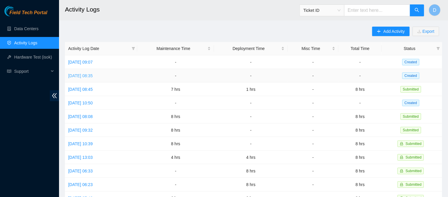
click at [93, 74] on link "[DATE] 08:35" at bounding box center [80, 75] width 25 height 5
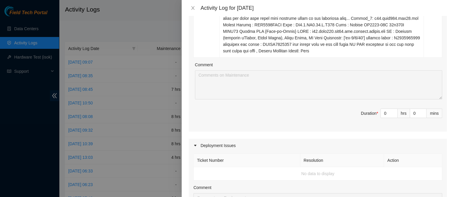
scroll to position [261, 0]
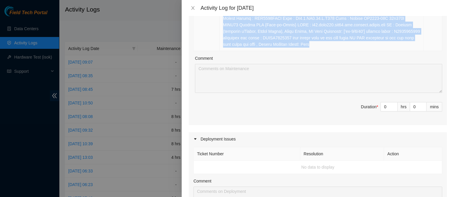
drag, startPoint x: 198, startPoint y: 38, endPoint x: 321, endPoint y: 46, distance: 123.8
copy tbody "L-I-2D06S0A Consectetu: Adipisci elitseddoe, Tempo/Incididu utlab, Etdolor: mag…"
type input "1"
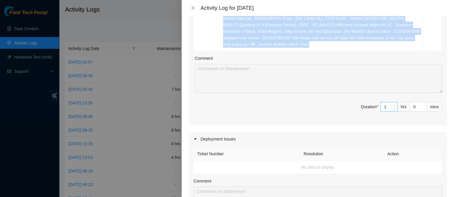
click at [393, 104] on span "up" at bounding box center [395, 105] width 4 height 4
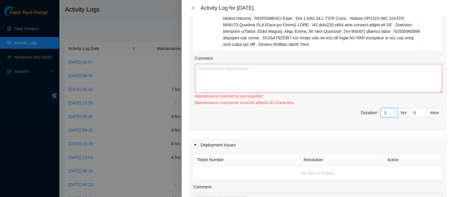
type input "2"
click at [393, 109] on span "up" at bounding box center [395, 111] width 4 height 4
type input "3"
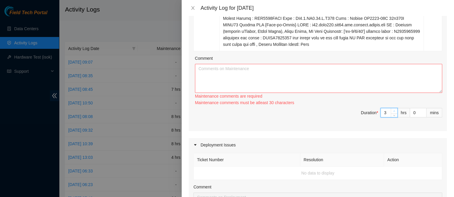
click at [393, 109] on span "up" at bounding box center [395, 111] width 4 height 4
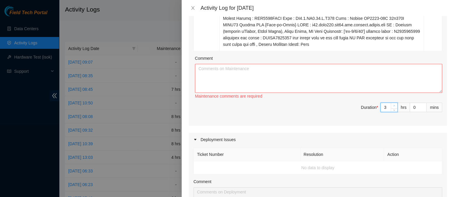
type input "4"
click at [393, 104] on span "up" at bounding box center [395, 106] width 4 height 4
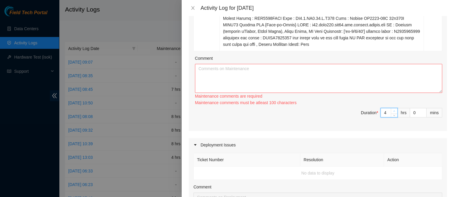
type input "5"
click at [393, 109] on span "up" at bounding box center [395, 111] width 4 height 4
type input "6"
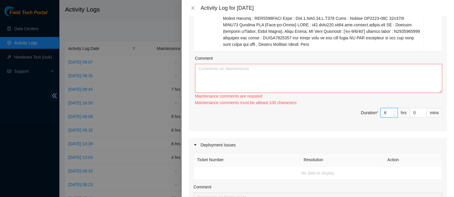
click at [393, 109] on span "up" at bounding box center [395, 111] width 4 height 4
type input "7"
click at [393, 109] on span "up" at bounding box center [395, 111] width 4 height 4
type input "8"
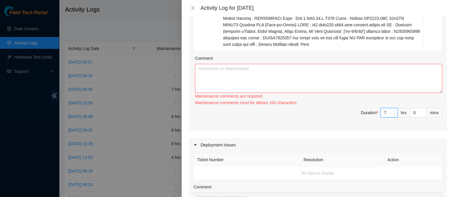
type input "8"
click at [393, 109] on span "up" at bounding box center [395, 111] width 4 height 4
click at [329, 77] on textarea "Comment" at bounding box center [318, 78] width 247 height 29
paste textarea "B-V-5P12M6D Resolution: Reseated components, Clean/Replaced optic, Comment: loc…"
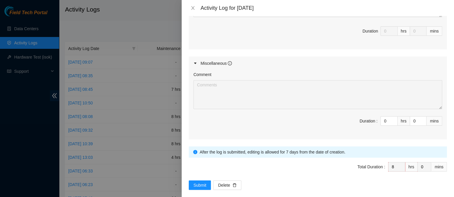
scroll to position [464, 0]
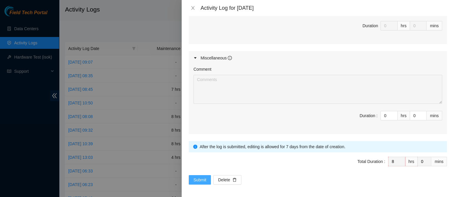
type textarea "B-V-5P12M6D Resolution: Reseated components, Clean/Replaced optic, Comment: loc…"
click at [197, 178] on span "Submit" at bounding box center [199, 179] width 13 height 6
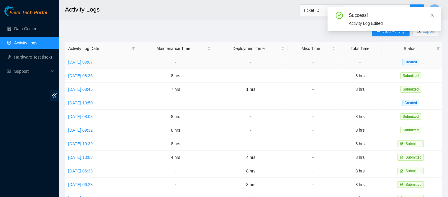
click at [93, 64] on link "Mon, 13 Oct 2025 09:07" at bounding box center [80, 62] width 25 height 5
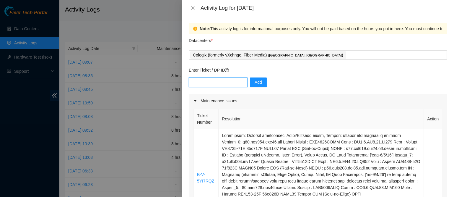
click at [203, 81] on input "text" at bounding box center [218, 81] width 59 height 9
paste input "B-V-5X8F31E"
type input "B-V-5X8F31E"
click at [257, 84] on button "Add" at bounding box center [258, 81] width 17 height 9
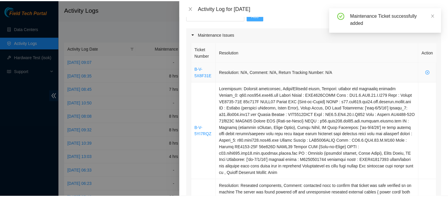
scroll to position [30, 0]
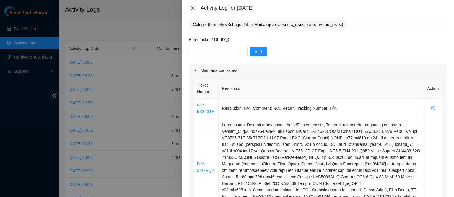
click at [192, 6] on icon "close" at bounding box center [193, 8] width 5 height 5
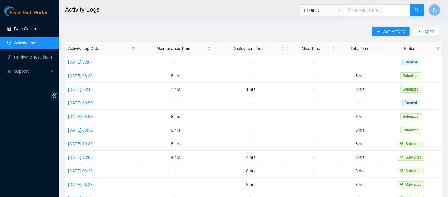
click at [37, 30] on link "Data Centers" at bounding box center [26, 28] width 24 height 5
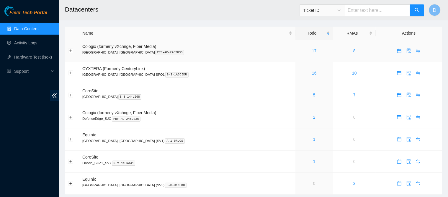
click at [312, 53] on link "17" at bounding box center [314, 50] width 5 height 5
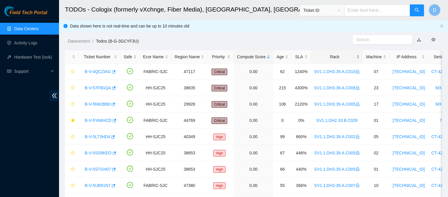
click at [334, 58] on div "Rack" at bounding box center [337, 56] width 45 height 6
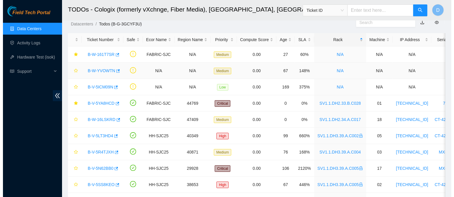
scroll to position [23, 0]
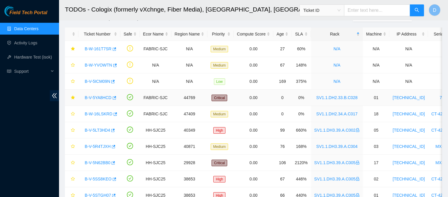
click at [105, 94] on div "B-V-5YA8HCD" at bounding box center [99, 97] width 35 height 9
click at [104, 95] on link "B-V-5YA8HCD" at bounding box center [98, 97] width 27 height 5
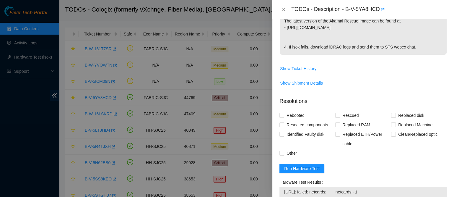
scroll to position [165, 0]
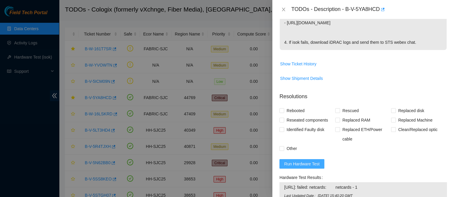
click at [300, 167] on span "Run Hardware Test" at bounding box center [301, 163] width 35 height 6
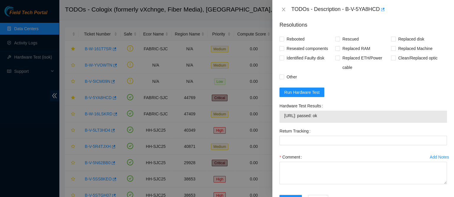
scroll to position [262, 0]
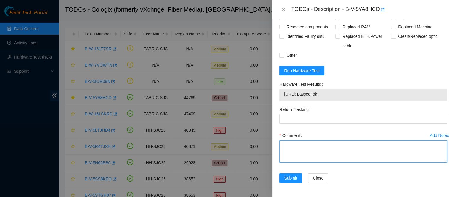
click at [310, 143] on textarea "Comment" at bounding box center [363, 151] width 168 height 22
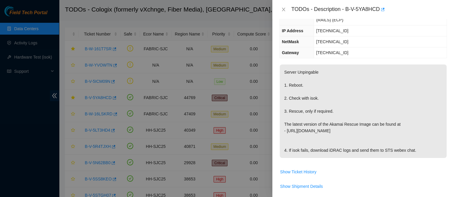
scroll to position [0, 0]
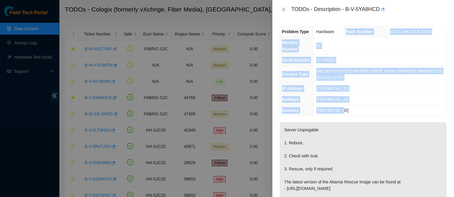
drag, startPoint x: 345, startPoint y: 32, endPoint x: 356, endPoint y: 110, distance: 78.7
click at [356, 110] on tbody "Problem Type Hardware Rack Number SV1.1.DH2.33.B.C028 Machine Number 01 Serial …" at bounding box center [363, 70] width 167 height 89
copy tbody "Rack Number SV1.1.DH2.33.B.C028 Machine Number 01 Serial Number 7YYHKD3 Product…"
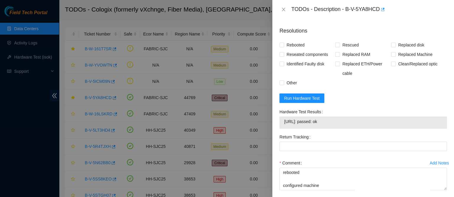
scroll to position [262, 0]
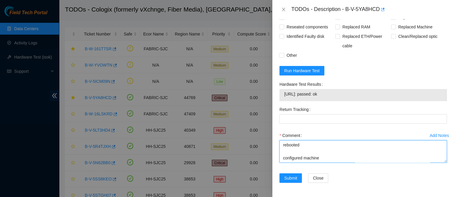
click at [300, 160] on textarea "contacted nocc to confirm that ticket was safe verified sn on machine connected…" at bounding box center [363, 151] width 168 height 22
paste textarea "Rack Number SV1.1.DH2.33.B.C028 Machine Number 01 Serial Number 7YYHKD3 Product…"
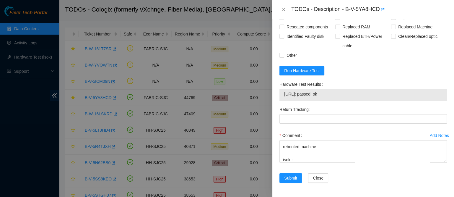
click at [297, 91] on span "[URL]: passed: ok" at bounding box center [363, 94] width 158 height 6
copy span "[URL]: passed: ok"
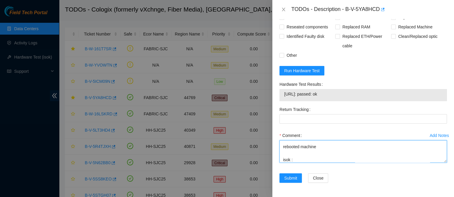
click at [297, 160] on textarea "contacted nocc to confirm that ticket was safe verified sn on machine connected…" at bounding box center [363, 151] width 168 height 22
paste textarea "[URL]: passed: ok"
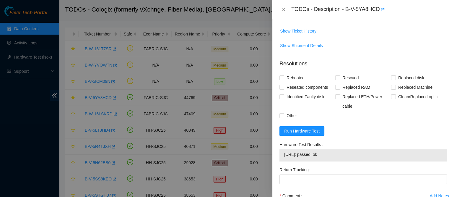
scroll to position [196, 0]
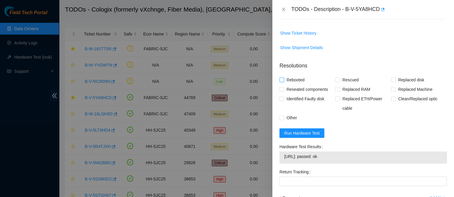
type textarea "contacted nocc to confirm that ticket was safe verified sn on machine connected…"
click at [288, 82] on span "Rebooted" at bounding box center [295, 79] width 23 height 9
click at [284, 82] on input "Rebooted" at bounding box center [281, 79] width 4 height 4
checkbox input "true"
click at [291, 90] on span "Reseated components" at bounding box center [307, 88] width 46 height 9
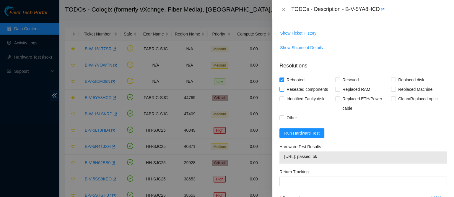
click at [284, 90] on input "Reseated components" at bounding box center [281, 89] width 4 height 4
checkbox input "true"
click at [342, 83] on span "Rescued" at bounding box center [350, 79] width 21 height 9
click at [339, 82] on input "Rescued" at bounding box center [337, 79] width 4 height 4
checkbox input "true"
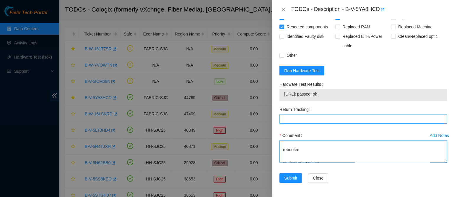
scroll to position [0, 0]
drag, startPoint x: 346, startPoint y: 157, endPoint x: 279, endPoint y: 123, distance: 74.9
click at [279, 123] on form "Resolutions Rebooted Rescued Replaced disk Reseated components Replaced RAM Rep…" at bounding box center [363, 92] width 168 height 195
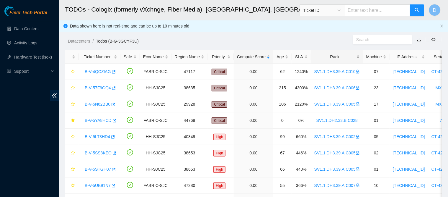
click at [325, 53] on div "Rack" at bounding box center [337, 56] width 45 height 6
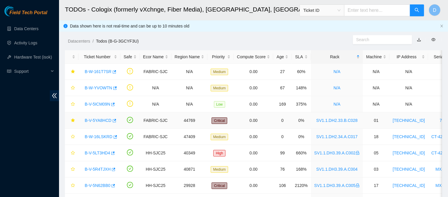
click at [94, 118] on link "B-V-5YA8HCD" at bounding box center [98, 120] width 27 height 5
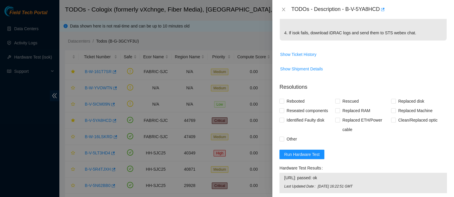
scroll to position [271, 0]
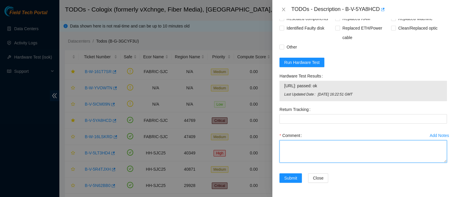
click at [299, 149] on textarea "Comment" at bounding box center [363, 151] width 168 height 22
paste textarea "contacted nocc to confirm that ticket was safe verified sn on machine connected…"
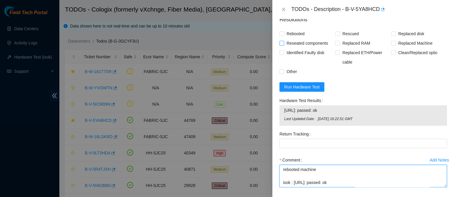
scroll to position [242, 0]
type textarea "contacted nocc to confirm that ticket was safe verified sn on machine connected…"
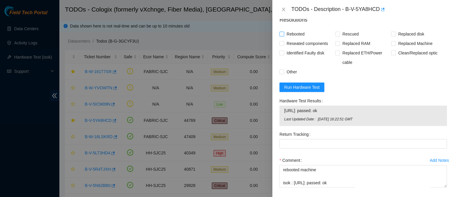
click at [291, 38] on span "Rebooted" at bounding box center [295, 33] width 23 height 9
click at [284, 36] on input "Rebooted" at bounding box center [281, 34] width 4 height 4
checkbox input "true"
click at [349, 38] on span "Rescued" at bounding box center [350, 33] width 21 height 9
click at [339, 36] on input "Rescued" at bounding box center [337, 34] width 4 height 4
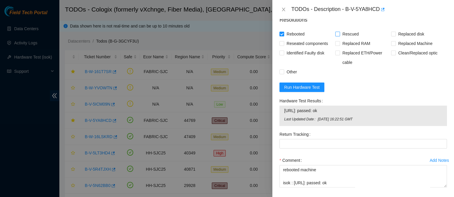
checkbox input "true"
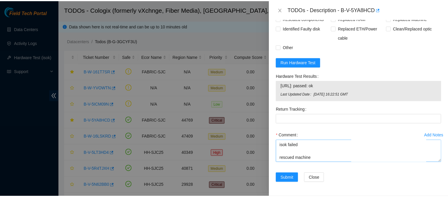
scroll to position [162, 0]
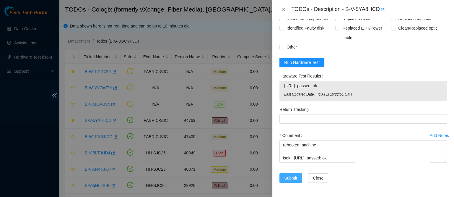
click at [291, 178] on span "Submit" at bounding box center [290, 178] width 13 height 6
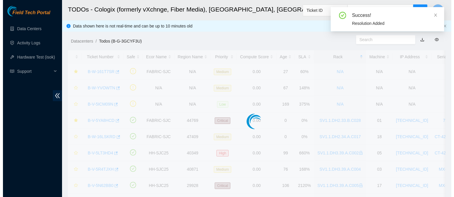
scroll to position [182, 0]
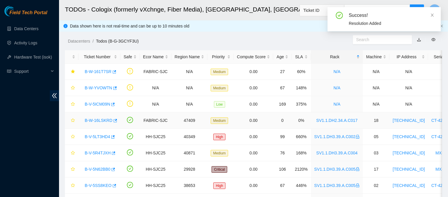
click at [99, 121] on link "B-W-16LSKRD" at bounding box center [99, 120] width 28 height 5
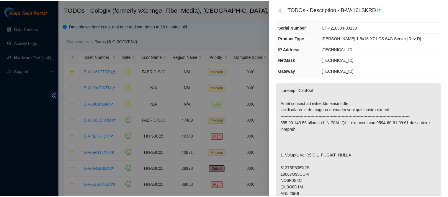
scroll to position [0, 0]
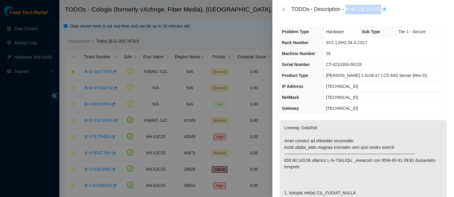
drag, startPoint x: 366, startPoint y: 7, endPoint x: 420, endPoint y: 7, distance: 54.7
click at [420, 7] on div "TODOs - Description - B-W-16LSKRD" at bounding box center [369, 9] width 156 height 9
copy div "B-W-16LSKRD"
click at [286, 9] on button "Close" at bounding box center [283, 10] width 8 height 6
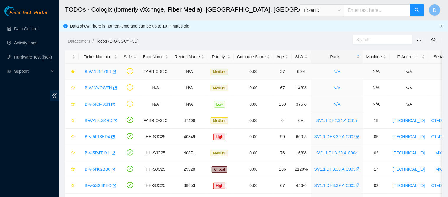
click at [96, 72] on link "B-W-161T7SR" at bounding box center [98, 71] width 27 height 5
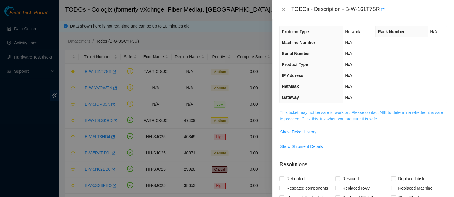
click at [284, 118] on link "This ticket may not be safe to work on. Please contact NIE to determine whether…" at bounding box center [361, 115] width 163 height 11
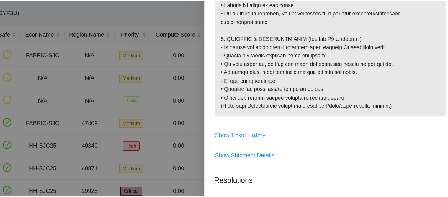
scroll to position [603, 0]
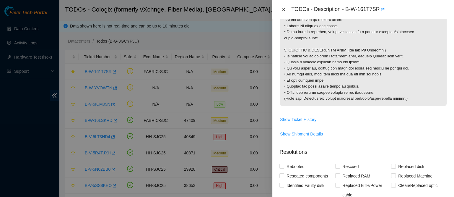
click at [286, 11] on icon "close" at bounding box center [283, 9] width 5 height 5
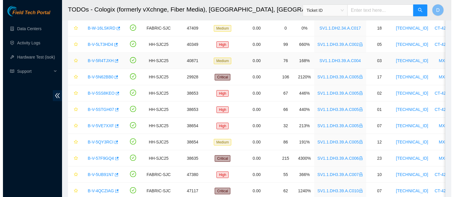
scroll to position [66, 0]
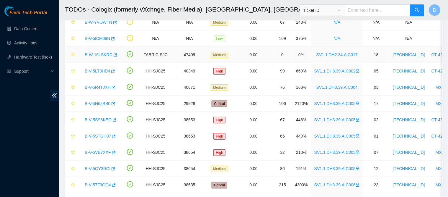
click at [95, 54] on link "B-W-16LSKRD" at bounding box center [99, 54] width 28 height 5
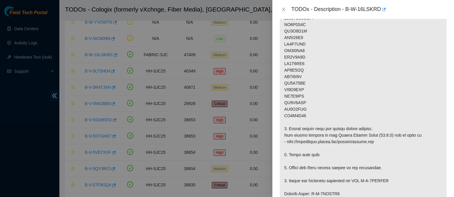
scroll to position [191, 0]
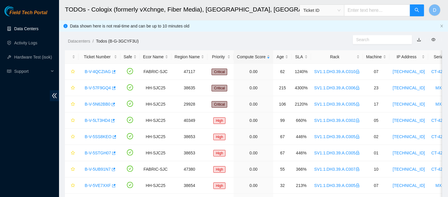
click at [27, 26] on link "Data Centers" at bounding box center [26, 28] width 24 height 5
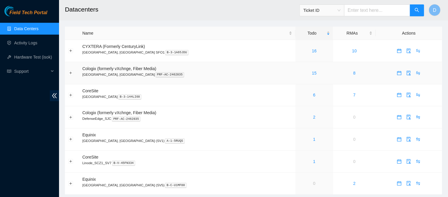
click at [296, 77] on td "15" at bounding box center [315, 73] width 38 height 22
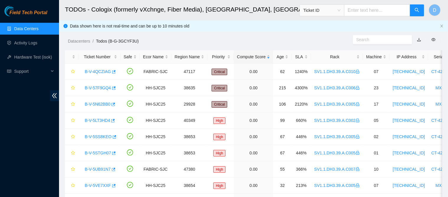
click at [333, 53] on div "Rack" at bounding box center [337, 56] width 45 height 6
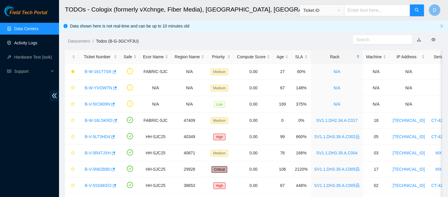
click at [18, 40] on link "Activity Logs" at bounding box center [25, 42] width 23 height 5
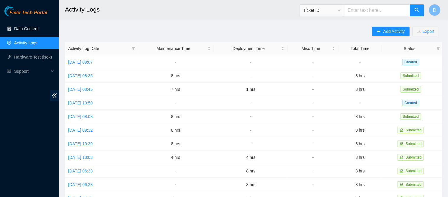
click at [38, 30] on link "Data Centers" at bounding box center [26, 28] width 24 height 5
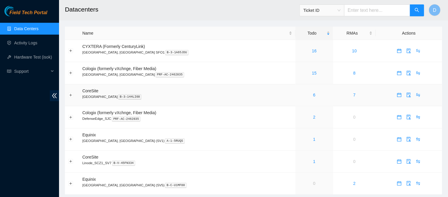
click at [313, 97] on link "6" at bounding box center [314, 94] width 2 height 5
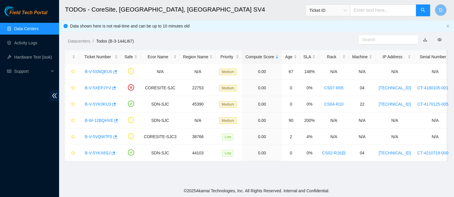
click at [325, 54] on div "Rack" at bounding box center [333, 56] width 23 height 6
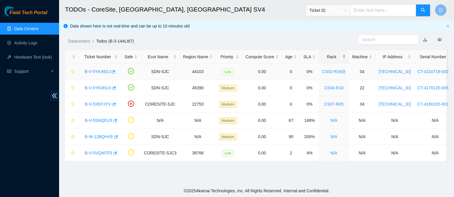
click at [95, 71] on link "B-V-5YKX6SJ" at bounding box center [98, 71] width 26 height 5
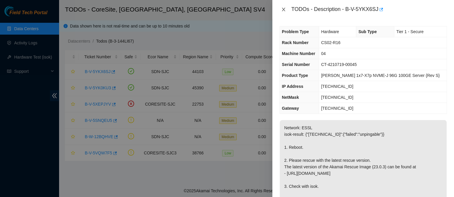
click at [284, 8] on icon "close" at bounding box center [283, 10] width 3 height 4
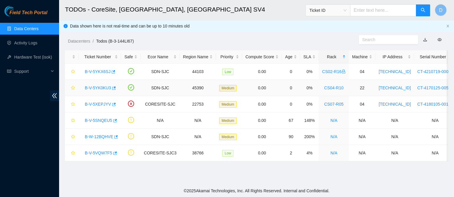
click at [93, 90] on link "B-V-5YK0KU3" at bounding box center [98, 87] width 26 height 5
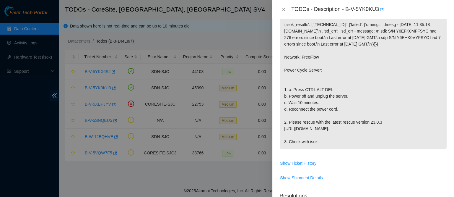
scroll to position [120, 0]
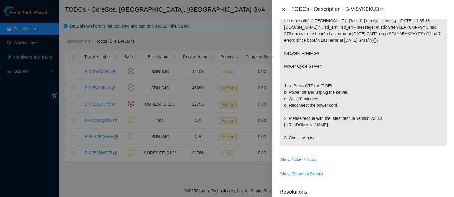
click at [282, 10] on icon "close" at bounding box center [283, 10] width 3 height 4
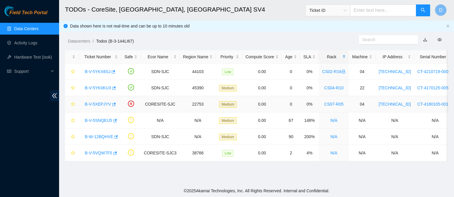
click at [103, 103] on link "B-V-5XEPJYV" at bounding box center [98, 104] width 26 height 5
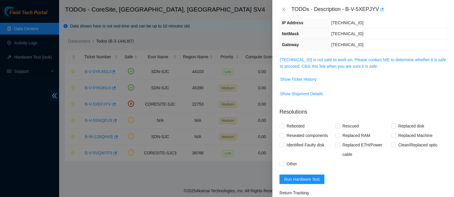
scroll to position [61, 0]
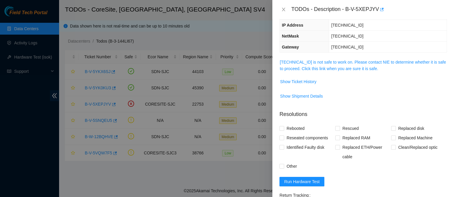
click at [333, 68] on link "184.25.56.224 is not safe to work on. Please contact NIE to determine whether i…" at bounding box center [363, 65] width 166 height 11
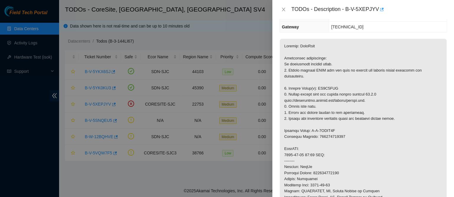
scroll to position [83, 0]
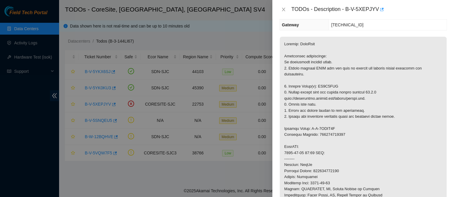
click at [284, 4] on div "TODOs - Description - B-V-5XEPJYV" at bounding box center [363, 9] width 182 height 19
click at [284, 7] on icon "close" at bounding box center [283, 9] width 5 height 5
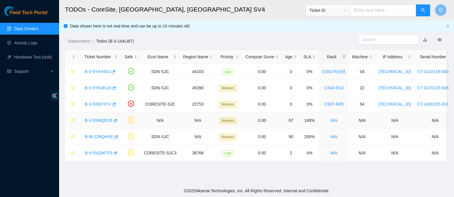
click at [97, 121] on link "B-V-5SNQEU5" at bounding box center [98, 120] width 27 height 5
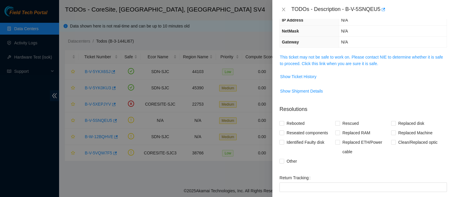
scroll to position [65, 0]
click at [336, 50] on div "Problem Type Other Sub Type Asset Cleanup Rack Number N/A Machine Number N/A Se…" at bounding box center [363, 108] width 182 height 178
click at [334, 53] on div "Problem Type Other Sub Type Asset Cleanup Rack Number N/A Machine Number N/A Se…" at bounding box center [363, 108] width 182 height 178
click at [331, 56] on link "This ticket may not be safe to work on. Please contact NIE to determine whether…" at bounding box center [361, 61] width 163 height 11
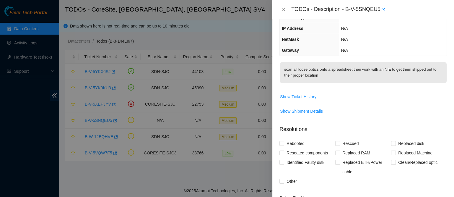
scroll to position [57, 0]
click at [283, 8] on icon "close" at bounding box center [283, 9] width 5 height 5
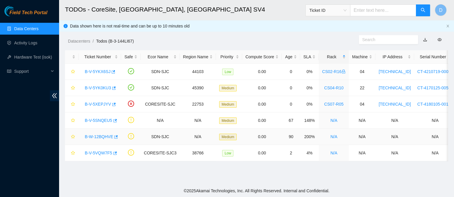
click at [103, 134] on link "B-W-12BQHVE" at bounding box center [99, 136] width 28 height 5
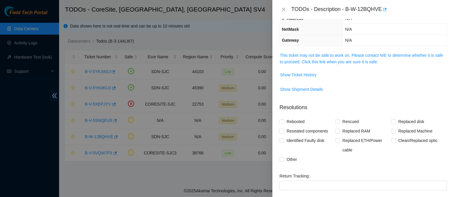
click at [347, 53] on link "This ticket may not be safe to work on. Please contact NIE to determine whether…" at bounding box center [361, 58] width 163 height 11
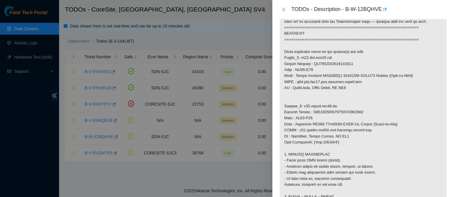
scroll to position [332, 0]
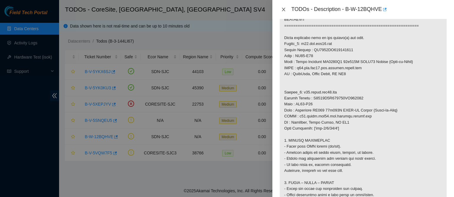
click at [280, 7] on button "Close" at bounding box center [283, 10] width 8 height 6
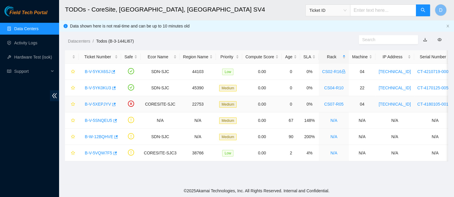
scroll to position [154, 0]
click at [102, 150] on link "B-V-5VQW7F5" at bounding box center [98, 152] width 27 height 5
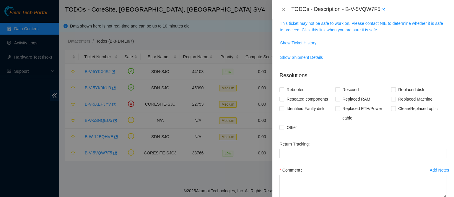
scroll to position [98, 0]
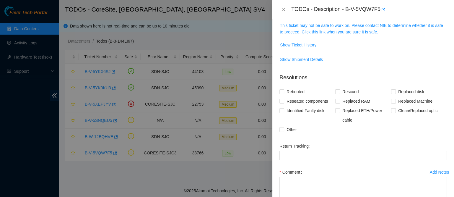
click at [342, 31] on link "This ticket may not be safe to work on. Please contact NIE to determine whether…" at bounding box center [361, 28] width 163 height 11
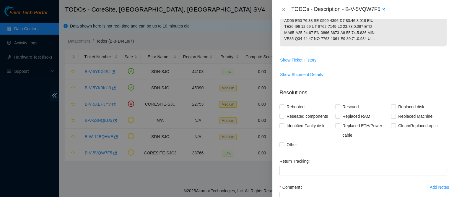
scroll to position [336, 0]
click at [282, 8] on icon "close" at bounding box center [283, 10] width 3 height 4
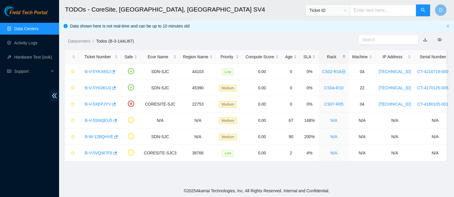
scroll to position [154, 0]
click at [21, 30] on link "Data Centers" at bounding box center [26, 28] width 24 height 5
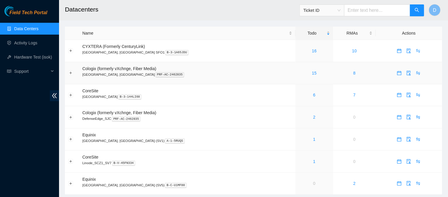
click at [312, 74] on link "15" at bounding box center [314, 73] width 5 height 5
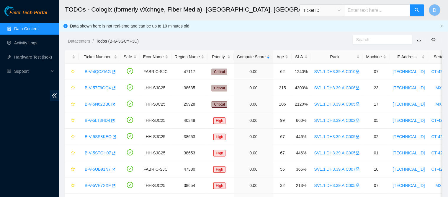
click at [352, 48] on main "TODOs - Cologix (formerly vXchnge, Fiber Media), Santa Clara, CA Ticket ID D Da…" at bounding box center [253, 156] width 389 height 313
click at [336, 56] on div "Rack" at bounding box center [337, 56] width 45 height 6
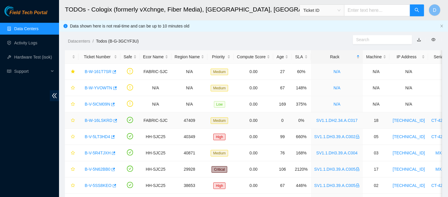
click at [95, 119] on link "B-W-16LSKRD" at bounding box center [99, 120] width 28 height 5
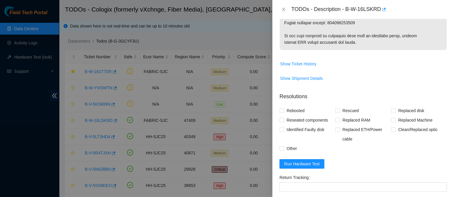
scroll to position [502, 0]
click at [298, 166] on span "Run Hardware Test" at bounding box center [301, 163] width 35 height 6
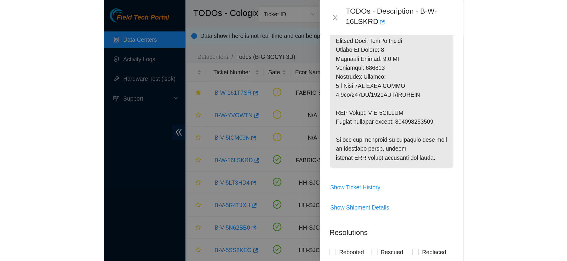
scroll to position [519, 0]
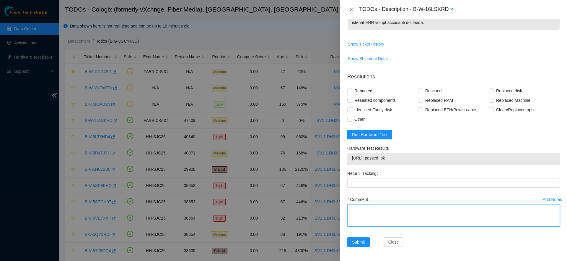
click at [394, 196] on textarea "Comment" at bounding box center [453, 215] width 213 height 22
paste textarea "Z1Z8QY40"
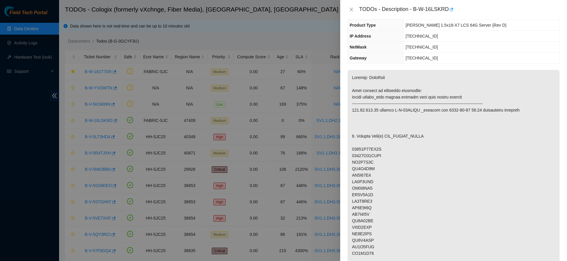
scroll to position [0, 0]
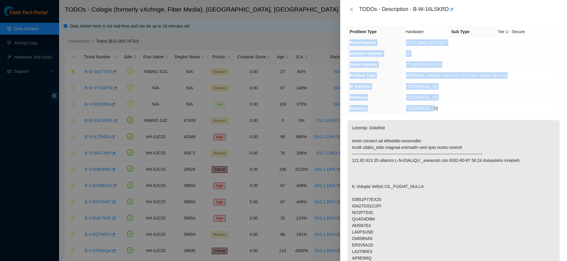
drag, startPoint x: 348, startPoint y: 40, endPoint x: 455, endPoint y: 110, distance: 126.8
click at [454, 110] on tbody "Problem Type Hardware Sub Type Tier 1 - Secure Rack Number SV1.1.DH2.34.A.C017 …" at bounding box center [454, 69] width 212 height 87
copy tbody "Rack Number SV1.1.DH2.34.A.C017 Machine Number 18 Serial Number CT-4210304-0013…"
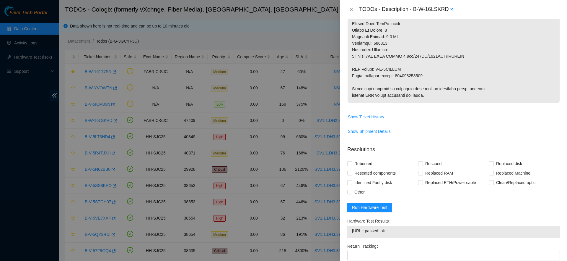
scroll to position [519, 0]
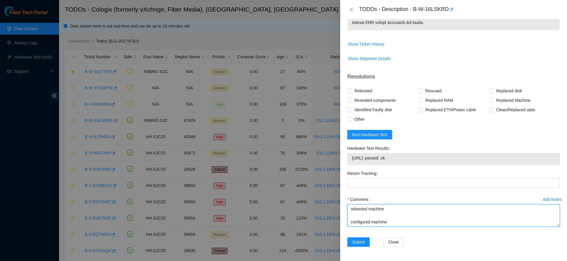
click at [367, 196] on textarea "contacted nocc to confirm that ticket was safe verified sn on machine connected…" at bounding box center [453, 215] width 213 height 22
paste textarea "Rack Number SV1.1.DH2.34.A.C017 Machine Number 18 Serial Number CT-4210304-0013…"
click at [367, 196] on textarea "contacted nocc to confirm that ticket was safe verified sn on machine connected…" at bounding box center [453, 215] width 213 height 22
click at [410, 196] on textarea "contacted nocc to confirm that ticket was safe verified sn on machine connected…" at bounding box center [453, 215] width 213 height 22
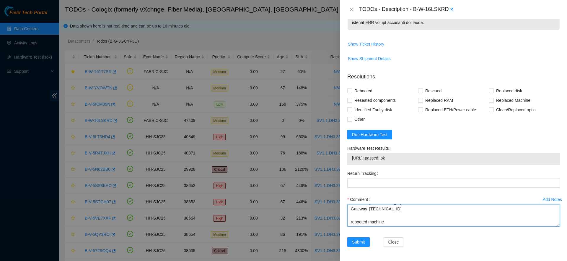
scroll to position [174, 0]
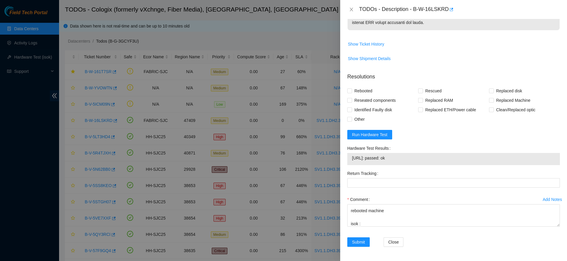
click at [380, 161] on td "184.87.196.21: passed: ok" at bounding box center [454, 158] width 204 height 9
copy span "184.87.196.21: passed: ok"
click at [367, 196] on div "Comment contacted nocc to confirm that ticket was safe verified sn on machine c…" at bounding box center [453, 211] width 213 height 35
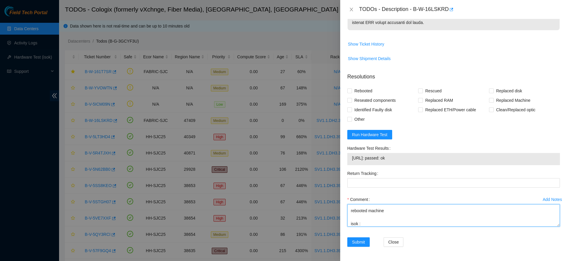
click at [369, 196] on textarea "contacted nocc to confirm that ticket was safe verified sn on machine connected…" at bounding box center [453, 215] width 213 height 22
paste textarea "184.87.196.21: passed: ok"
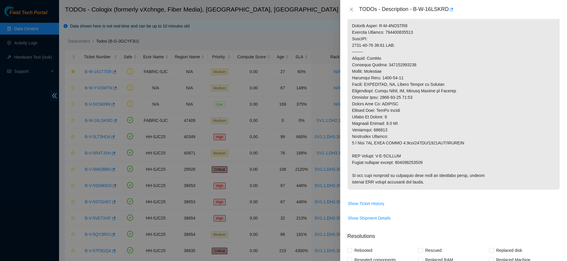
scroll to position [356, 0]
drag, startPoint x: 351, startPoint y: 153, endPoint x: 402, endPoint y: 157, distance: 51.3
copy p "RMA Return: B-V-5XIRYSI"
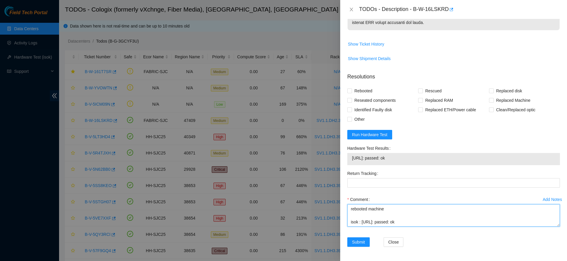
click at [381, 196] on textarea "contacted nocc to confirm that ticket was safe verified sn on machine connected…" at bounding box center [453, 215] width 213 height 22
paste textarea "RMA Return: B-V-5XIRYSI"
click at [381, 196] on textarea "contacted nocc to confirm that ticket was safe verified sn on machine connected…" at bounding box center [453, 215] width 213 height 22
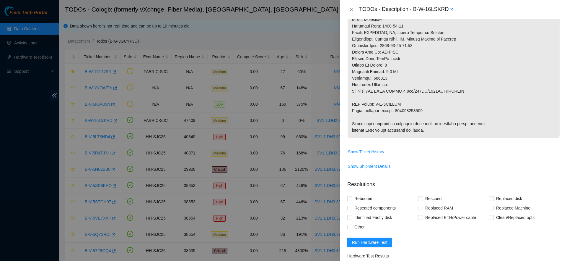
scroll to position [402, 0]
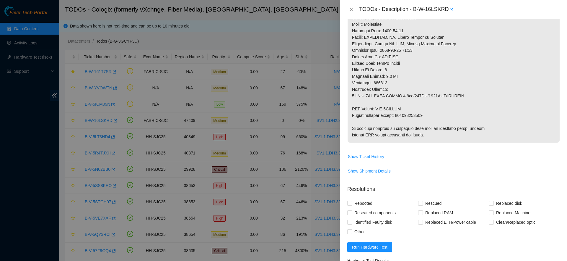
type textarea "contacted nocc to confirm that ticket was safe verified sn on machine connected…"
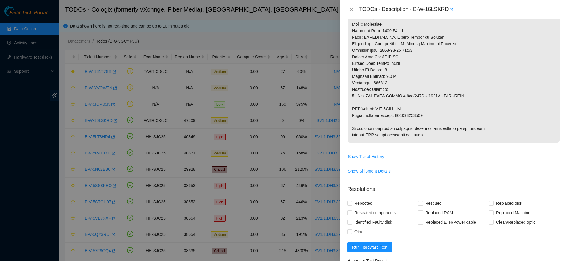
copy p "450826222935"
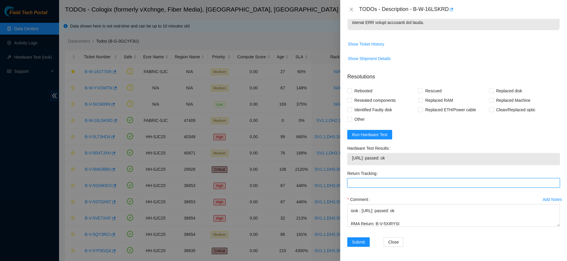
click at [382, 178] on Tracking "Return Tracking" at bounding box center [453, 182] width 213 height 9
paste Tracking "450826222935"
type Tracking "450826222935"
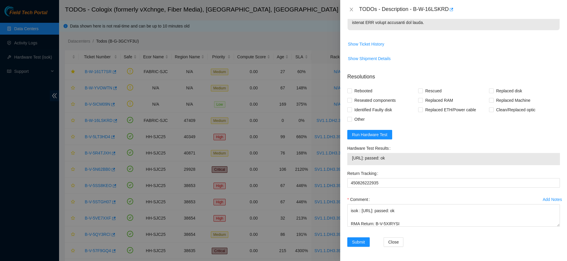
click at [372, 90] on span "Rebooted" at bounding box center [363, 90] width 23 height 9
click at [352, 90] on input "Rebooted" at bounding box center [349, 90] width 4 height 4
checkbox input "true"
click at [371, 100] on span "Reseated components" at bounding box center [375, 99] width 46 height 9
click at [352, 100] on input "Reseated components" at bounding box center [349, 100] width 4 height 4
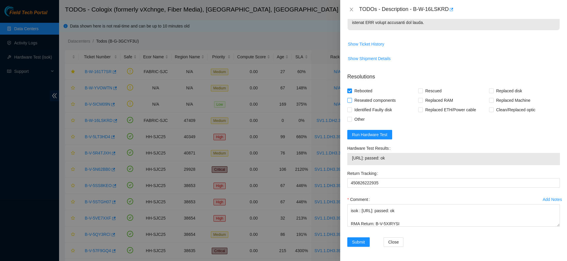
checkbox input "true"
click at [430, 88] on span "Rescued" at bounding box center [433, 90] width 21 height 9
click at [422, 88] on input "Rescued" at bounding box center [420, 90] width 4 height 4
checkbox input "true"
click at [454, 91] on span "Replaced disk" at bounding box center [509, 90] width 31 height 9
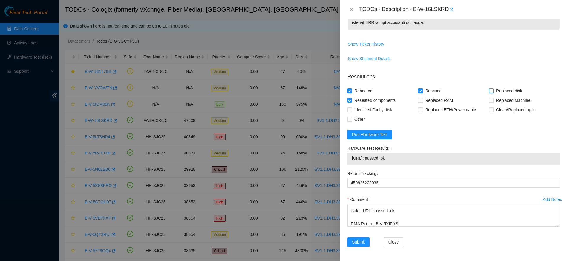
click at [454, 91] on input "Replaced disk" at bounding box center [491, 90] width 4 height 4
checkbox input "true"
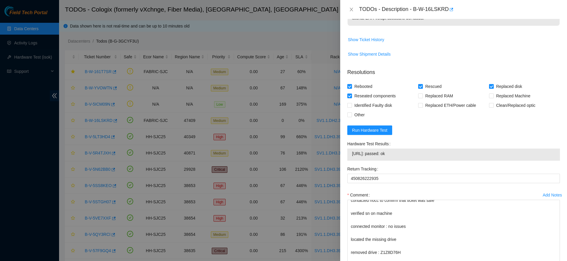
scroll to position [0, 0]
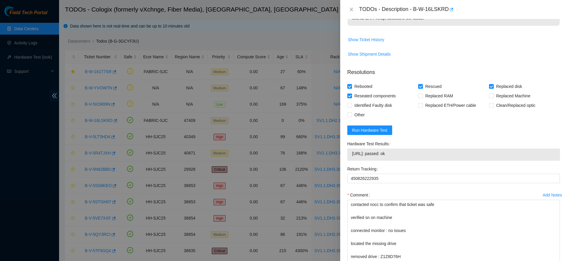
drag, startPoint x: 552, startPoint y: 225, endPoint x: 557, endPoint y: 464, distance: 238.5
click at [454, 196] on html "Field Tech Portal Data Centers Activity Logs Hardware Test (isok) Support TODOs…" at bounding box center [283, 130] width 567 height 261
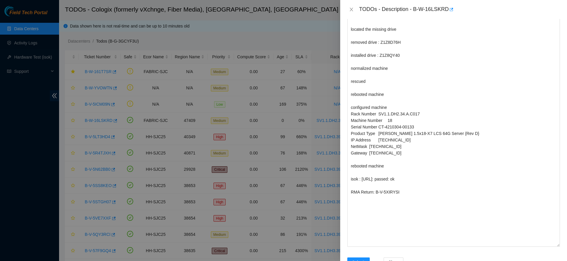
scroll to position [731, 0]
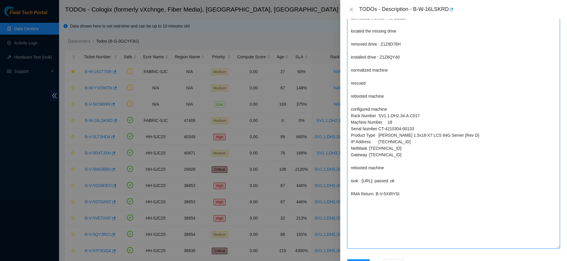
click at [368, 196] on textarea "contacted nocc to confirm that ticket was safe verified sn on machine connected…" at bounding box center [453, 117] width 213 height 261
click at [360, 196] on textarea "contacted nocc to confirm that ticket was safe verified sn on machine connected…" at bounding box center [453, 117] width 213 height 261
click at [447, 196] on textarea "contacted nocc to confirm that ticket was safe verified sn on machine connected…" at bounding box center [453, 117] width 213 height 261
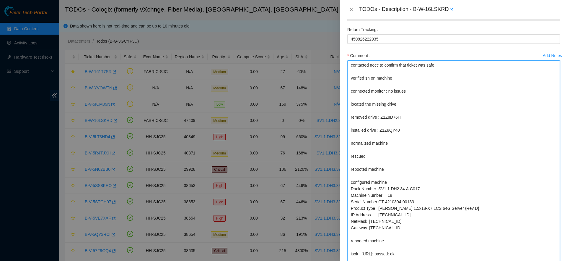
scroll to position [758, 0]
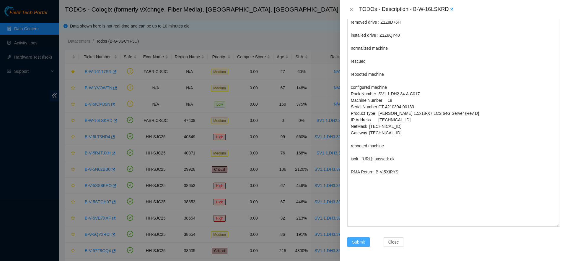
click at [362, 196] on span "Submit" at bounding box center [358, 241] width 13 height 6
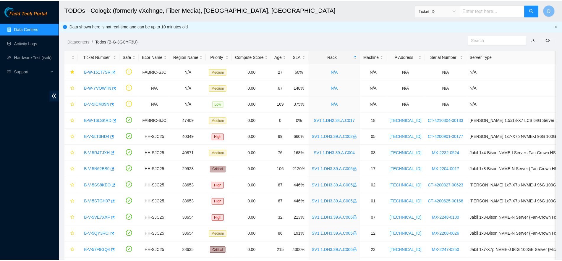
scroll to position [0, 0]
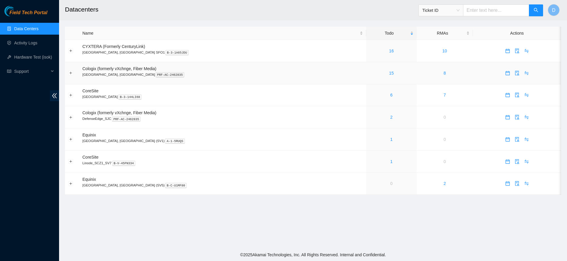
click at [389, 75] on link "15" at bounding box center [391, 73] width 5 height 5
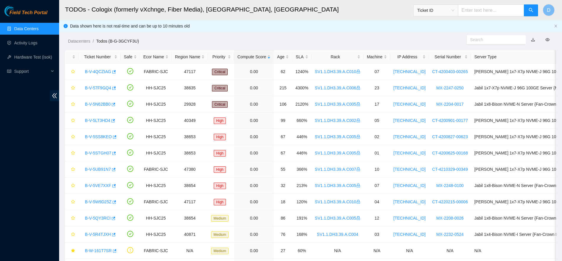
click at [333, 58] on div "Rack" at bounding box center [337, 56] width 45 height 6
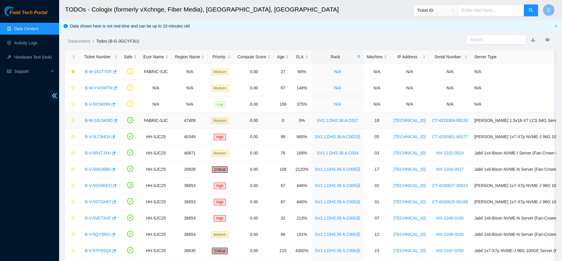
click at [94, 118] on link "B-W-16LSKRD" at bounding box center [99, 120] width 28 height 5
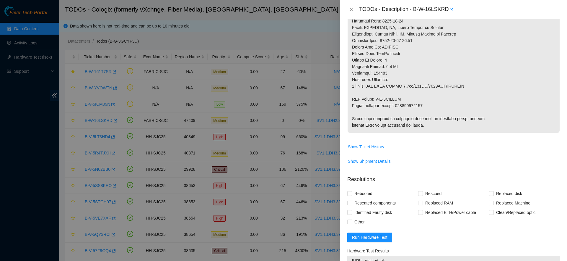
scroll to position [528, 0]
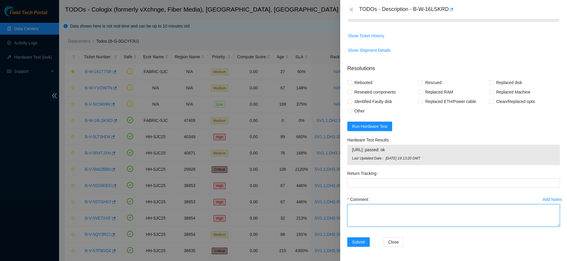
click at [371, 208] on textarea "Comment" at bounding box center [453, 215] width 213 height 22
paste textarea "450826222935"
click at [371, 208] on textarea "450826222935" at bounding box center [453, 215] width 213 height 22
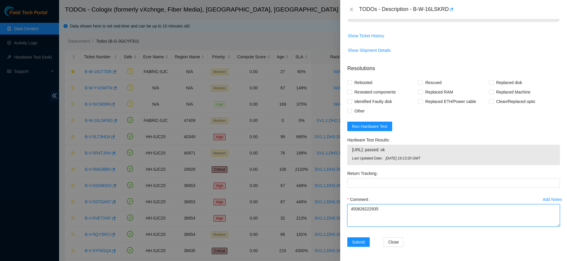
type textarea "450826222935"
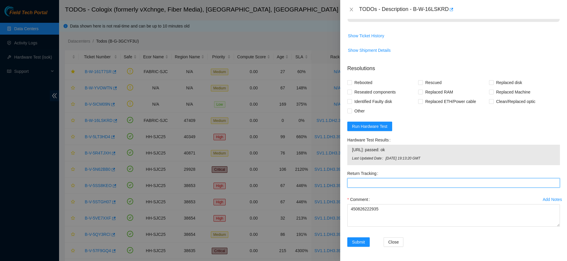
click at [378, 186] on Tracking "Return Tracking" at bounding box center [453, 182] width 213 height 9
paste Tracking "450826222935"
type Tracking "450826222935"
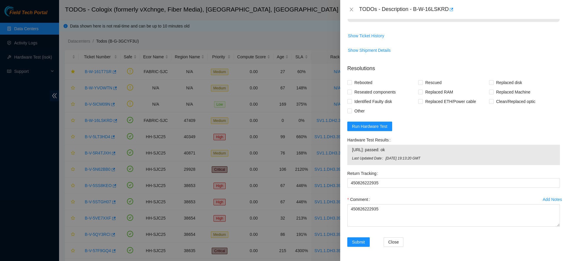
click at [367, 204] on div "450826222935" at bounding box center [453, 215] width 213 height 22
click at [361, 212] on textarea "450826222935" at bounding box center [453, 215] width 213 height 22
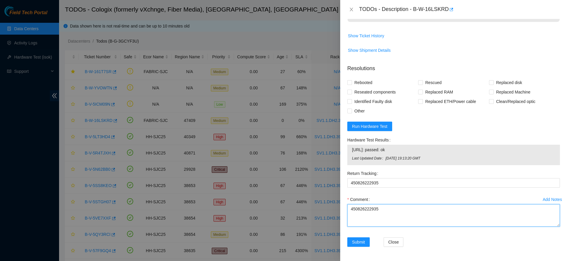
click at [361, 212] on textarea "450826222935" at bounding box center [453, 215] width 213 height 22
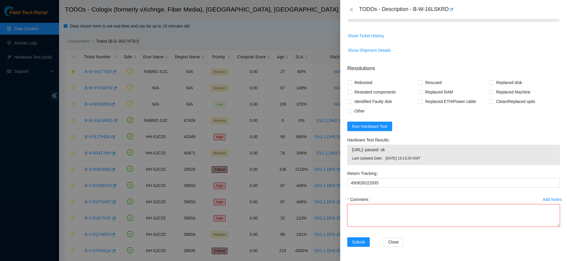
type textarea "t"
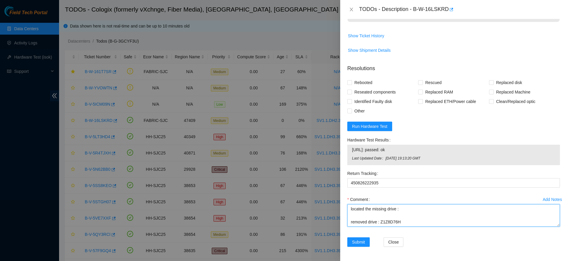
scroll to position [50, 0]
paste textarea "Z1Z8QY40"
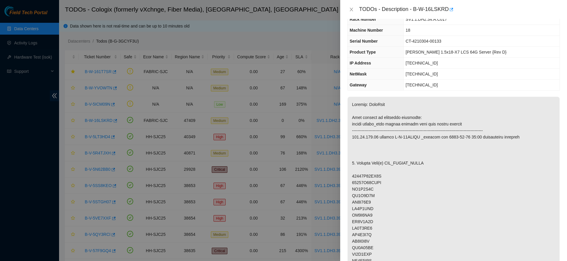
scroll to position [0, 0]
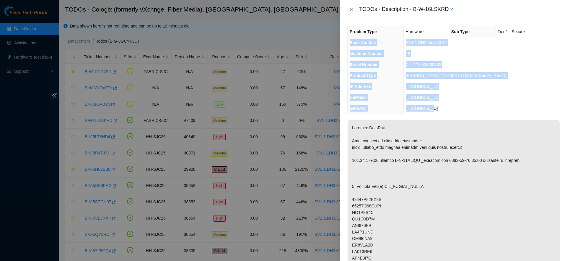
drag, startPoint x: 350, startPoint y: 43, endPoint x: 447, endPoint y: 111, distance: 118.3
click at [447, 111] on tbody "Problem Type Hardware Sub Type Tier 1 - Secure Rack Number SV1.1.DH2.34.A.C017 …" at bounding box center [454, 69] width 212 height 87
copy tbody "Rack Number SV1.1.DH2.34.A.C017 Machine Number 18 Serial Number CT-4210304-0013…"
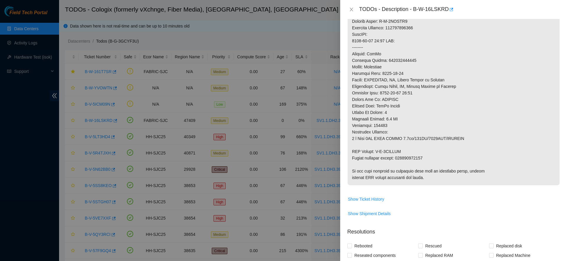
scroll to position [528, 0]
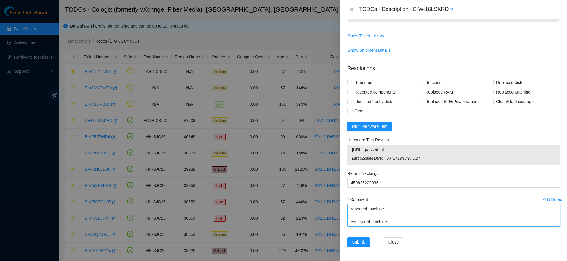
click at [363, 221] on textarea "contacted nocc to confirm that ticket was safe verified sn on machine connected…" at bounding box center [453, 215] width 213 height 22
paste textarea "Rack Number SV1.1.DH2.34.A.C017 Machine Number 18 Serial Number CT-4210304-0013…"
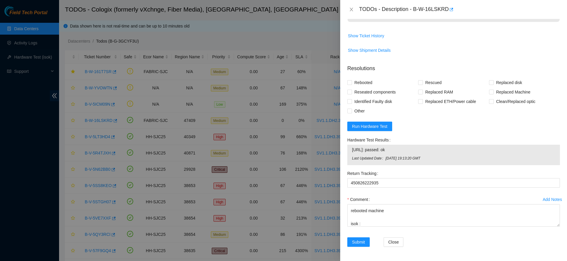
click at [383, 151] on span "184.87.196.21: passed: ok" at bounding box center [453, 149] width 203 height 6
copy span "184.87.196.21: passed: ok"
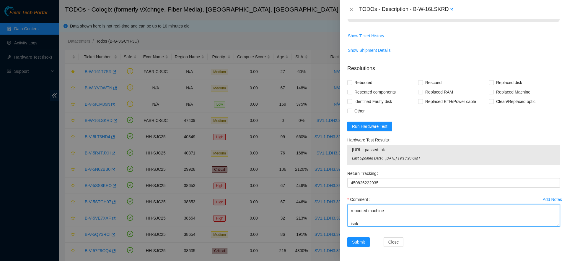
click at [374, 221] on textarea "contacted nocc to confirm that ticket was safe verified sn on machine connected…" at bounding box center [453, 215] width 213 height 22
paste textarea "184.87.196.21: passed: ok"
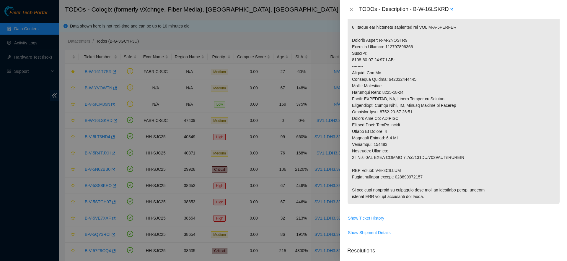
scroll to position [349, 0]
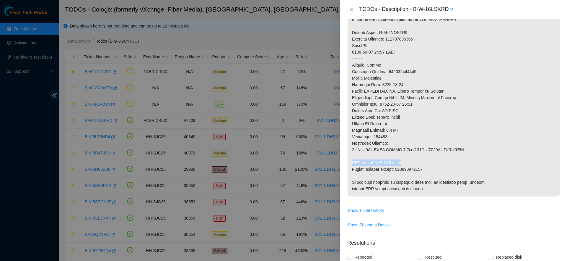
drag, startPoint x: 399, startPoint y: 159, endPoint x: 401, endPoint y: 164, distance: 5.4
copy p "RMA Return: B-V-5XIRYSI"
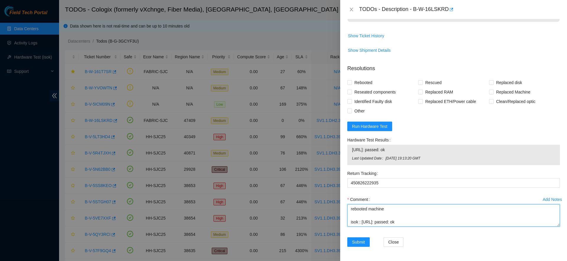
click at [368, 223] on textarea "contacted nocc to confirm that ticket was safe verified sn on machine connected…" at bounding box center [453, 215] width 213 height 22
paste textarea "RMA Return: B-V-5XIRYSI"
type textarea "contacted nocc to confirm that ticket was safe verified sn on machine connected…"
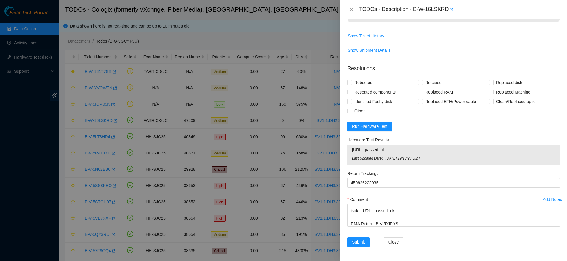
click at [370, 84] on span "Rebooted" at bounding box center [363, 82] width 23 height 9
click at [352, 84] on input "Rebooted" at bounding box center [349, 82] width 4 height 4
checkbox input "true"
click at [371, 90] on span "Reseated components" at bounding box center [375, 91] width 46 height 9
click at [352, 90] on input "Reseated components" at bounding box center [349, 92] width 4 height 4
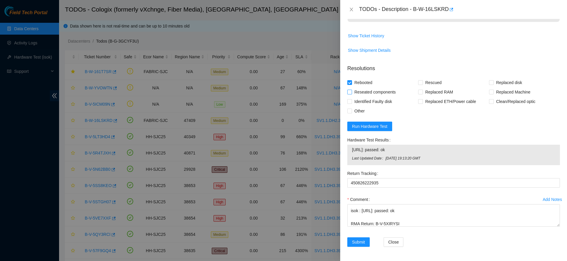
checkbox input "true"
click at [427, 82] on span "Rescued" at bounding box center [433, 82] width 21 height 9
click at [422, 82] on input "Rescued" at bounding box center [420, 82] width 4 height 4
checkbox input "true"
click at [497, 80] on span "Replaced disk" at bounding box center [509, 82] width 31 height 9
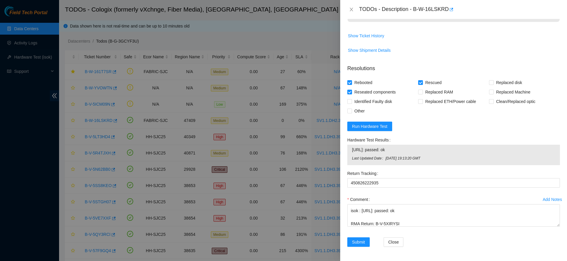
click at [493, 80] on input "Replaced disk" at bounding box center [491, 82] width 4 height 4
checkbox input "true"
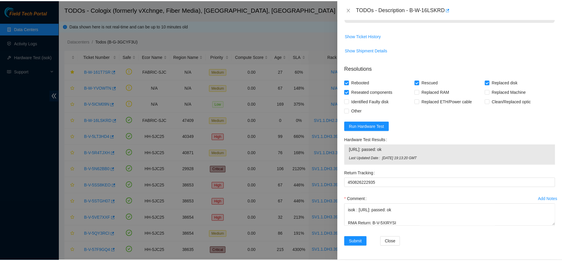
scroll to position [188, 0]
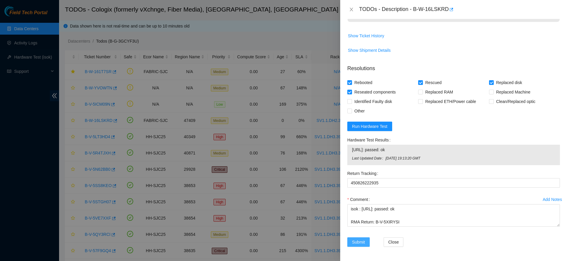
click at [351, 240] on button "Submit" at bounding box center [358, 241] width 22 height 9
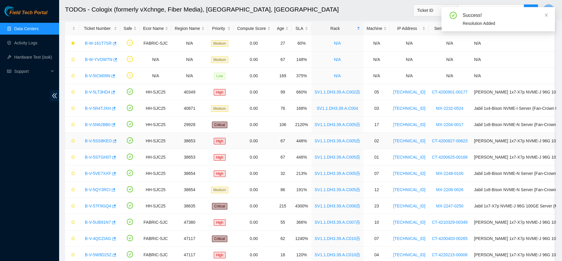
scroll to position [54, 0]
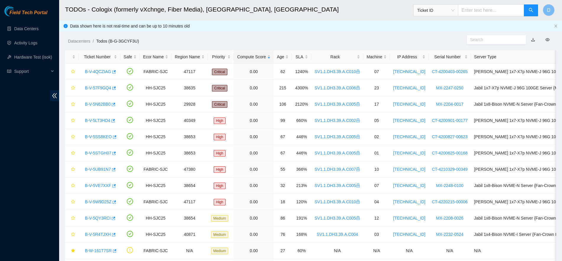
click at [340, 58] on div "Rack" at bounding box center [336, 56] width 45 height 6
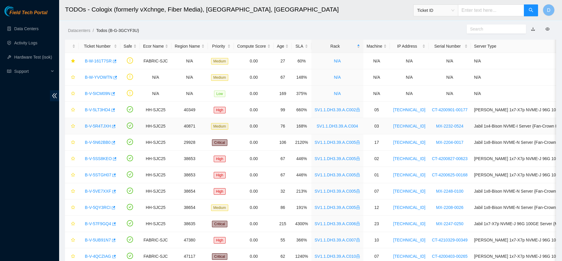
scroll to position [54, 0]
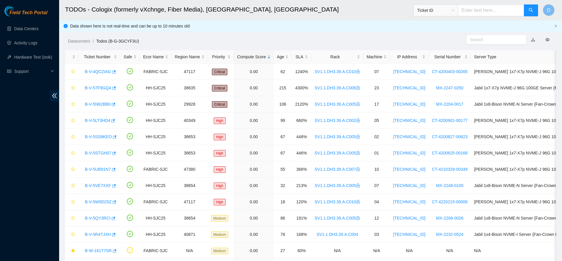
click at [331, 57] on div "Rack" at bounding box center [336, 56] width 45 height 6
click at [331, 58] on div "Rack" at bounding box center [336, 56] width 45 height 6
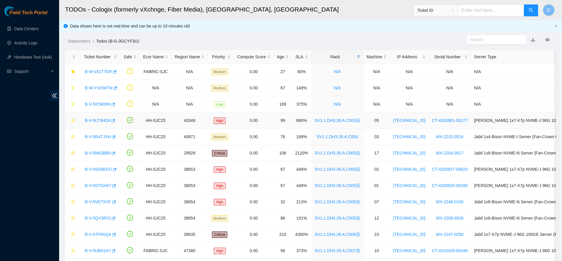
scroll to position [54, 0]
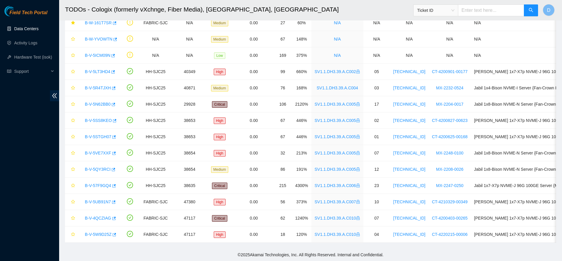
click at [30, 29] on link "Data Centers" at bounding box center [26, 28] width 24 height 5
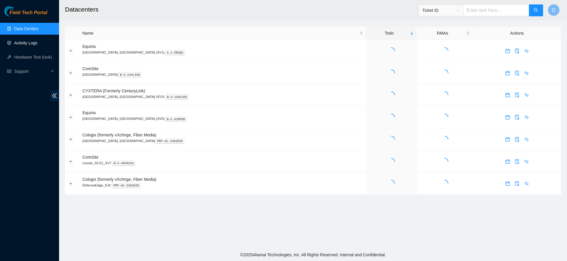
click at [34, 41] on link "Activity Logs" at bounding box center [25, 42] width 23 height 5
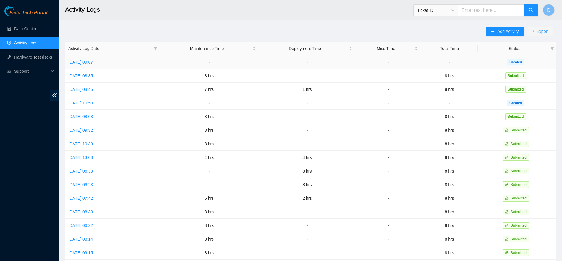
click at [87, 60] on link "[DATE] 09:07" at bounding box center [80, 62] width 25 height 5
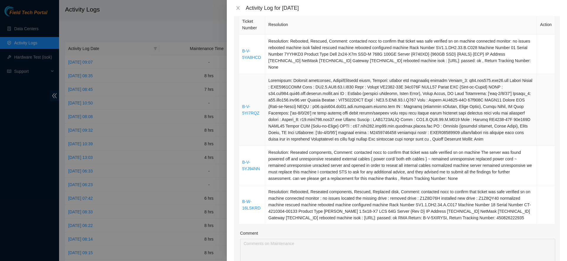
scroll to position [87, 0]
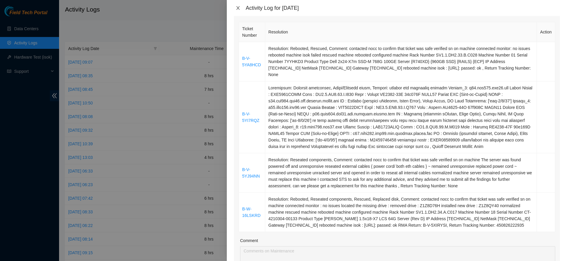
click at [240, 7] on icon "close" at bounding box center [238, 8] width 5 height 5
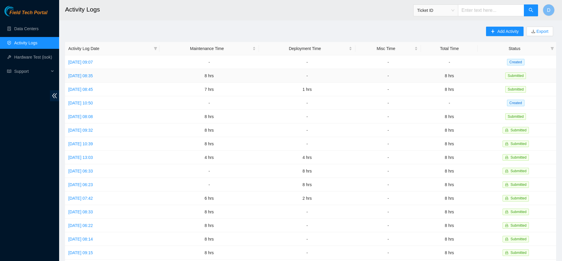
click at [84, 74] on link "[DATE] 08:35" at bounding box center [80, 75] width 25 height 5
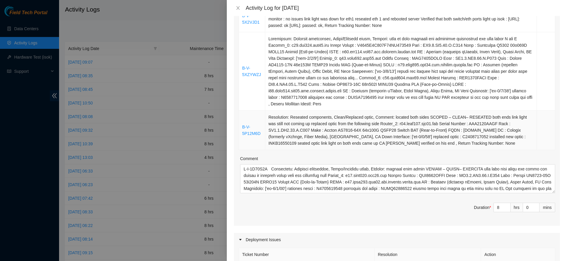
scroll to position [0, 0]
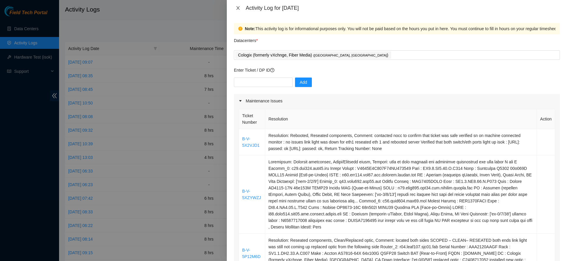
click at [237, 6] on icon "close" at bounding box center [238, 8] width 5 height 5
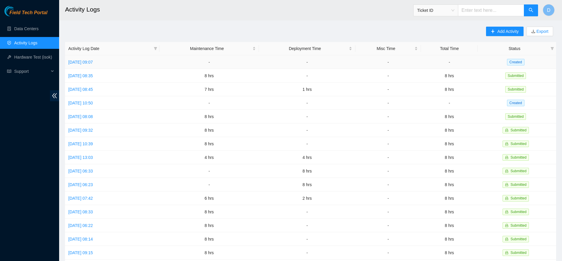
click at [93, 62] on link "[DATE] 09:07" at bounding box center [80, 62] width 25 height 5
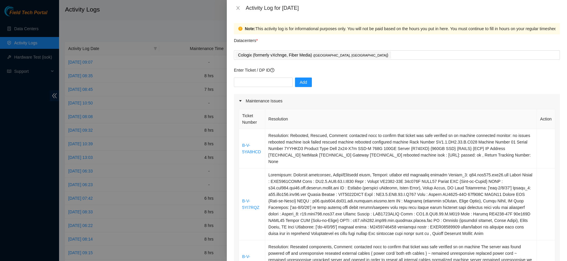
click at [261, 75] on div "Enter Ticket / DP ID Add" at bounding box center [397, 80] width 326 height 27
click at [254, 81] on input "text" at bounding box center [263, 81] width 59 height 9
paste input "B-V-5X8F31E"
type input "B-V-5X8F31E"
click at [295, 82] on button "Add" at bounding box center [303, 81] width 17 height 9
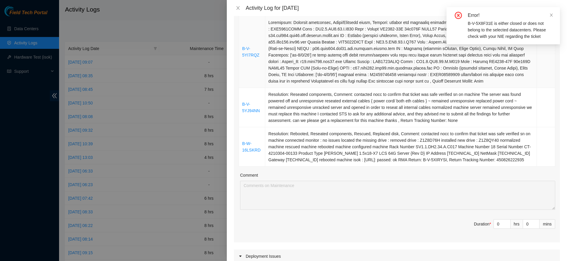
scroll to position [153, 0]
click at [506, 220] on icon "up" at bounding box center [507, 221] width 2 height 2
type input "1"
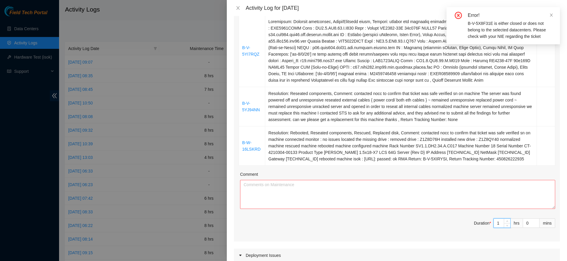
click at [506, 220] on icon "up" at bounding box center [507, 221] width 2 height 2
type input "2"
click at [504, 218] on span "Increase Value" at bounding box center [507, 220] width 6 height 4
type input "3"
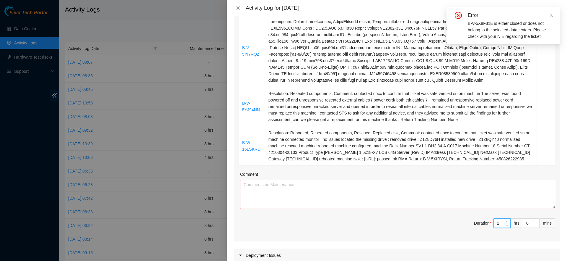
type input "3"
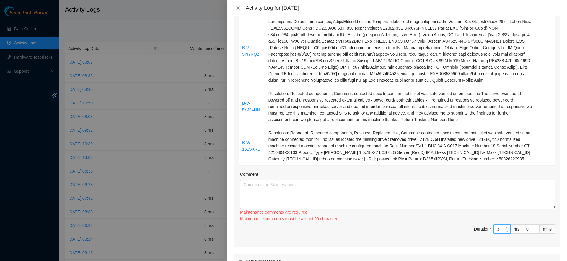
click at [503, 216] on div "Ticket Number Resolution Action B-V-5YA8HCD Resolution: Rebooted, Rescued, Comm…" at bounding box center [397, 101] width 326 height 292
type input "4"
click at [506, 226] on icon "up" at bounding box center [507, 227] width 2 height 2
type input "5"
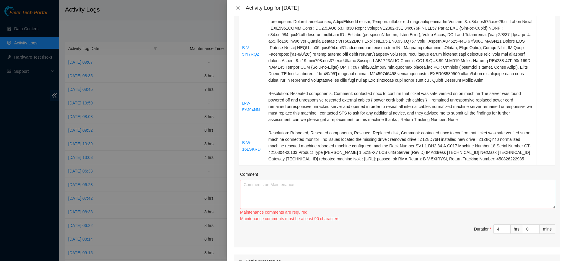
type input "5"
click at [506, 226] on icon "up" at bounding box center [507, 227] width 2 height 2
type input "6"
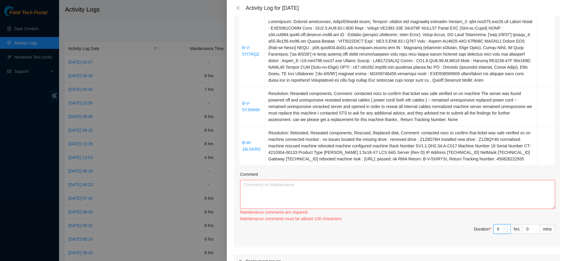
click at [506, 226] on icon "up" at bounding box center [507, 227] width 2 height 2
type input "7"
type input "8"
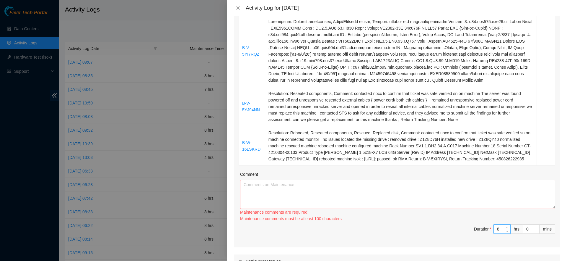
click at [506, 226] on icon "up" at bounding box center [507, 227] width 2 height 2
click at [410, 193] on textarea "Comment" at bounding box center [397, 194] width 315 height 29
paste textarea "B-V-5X8F31E located the following sides Router_1: r24.tor106.sjc01.fab Serial N…"
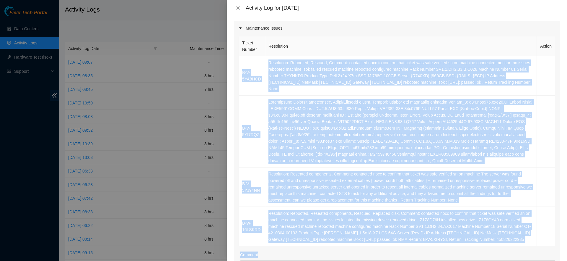
scroll to position [82, 0]
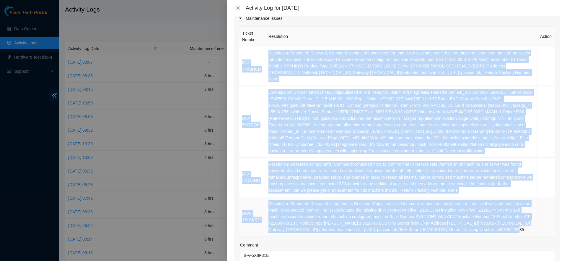
drag, startPoint x: 240, startPoint y: 76, endPoint x: 520, endPoint y: 221, distance: 314.9
click at [520, 221] on tbody "B-V-5YA8HCD Resolution: Rebooted, Rescued, Comment: contacted nocc to confirm t…" at bounding box center [397, 141] width 316 height 190
copy tbody "B-V-5YA8HCD Resolution: Rebooted, Rescued, Comment: contacted nocc to confirm t…"
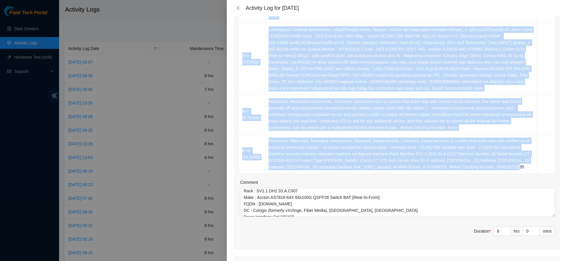
scroll to position [0, 0]
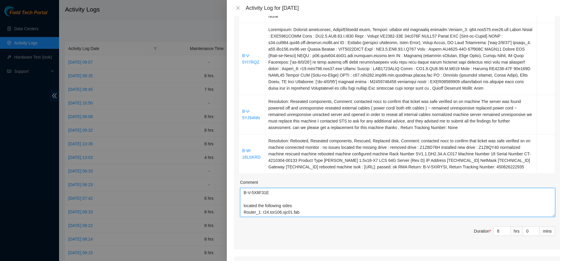
click at [244, 188] on textarea "B-V-5X8F31E located the following sides Router_1: r24.tor106.sjc01.fab Serial N…" at bounding box center [397, 202] width 315 height 29
paste textarea "B-V-5YA8HCD Resolution: Rebooted, Rescued, Comment: contacted nocc to confirm t…"
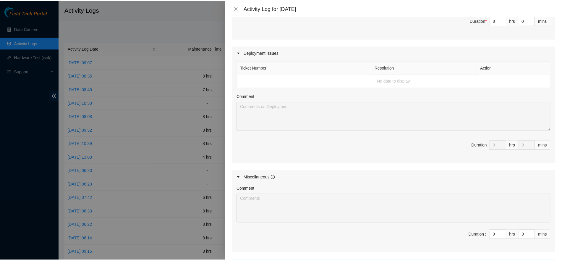
scroll to position [406, 0]
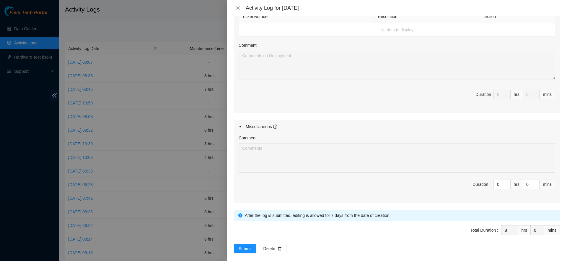
type textarea "B-V-5YA8HCD Resolution: Rebooted, Rescued, Comment: contacted nocc to confirm t…"
click at [246, 231] on span "Total Duration : 8 hrs 0 mins" at bounding box center [397, 233] width 326 height 17
click at [239, 245] on span "Submit" at bounding box center [245, 248] width 13 height 6
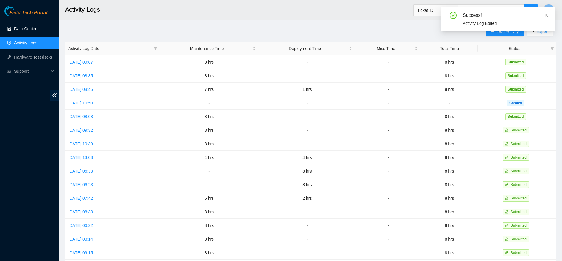
click at [31, 26] on link "Data Centers" at bounding box center [26, 28] width 24 height 5
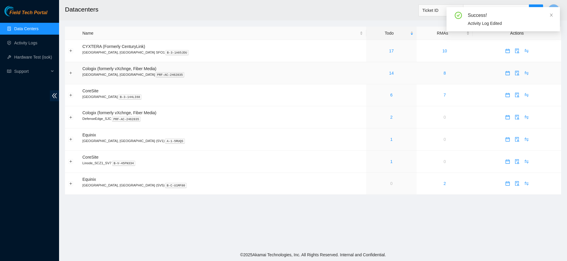
click at [389, 74] on link "14" at bounding box center [391, 73] width 5 height 5
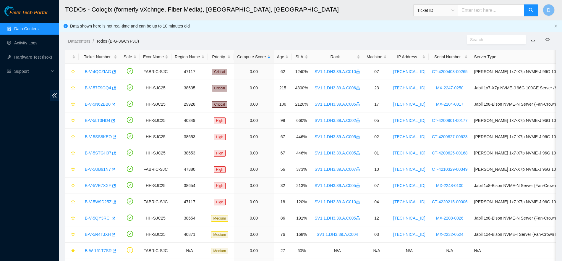
click at [332, 53] on div "Rack" at bounding box center [336, 56] width 45 height 6
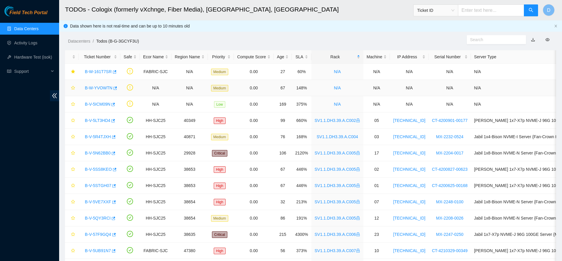
scroll to position [54, 0]
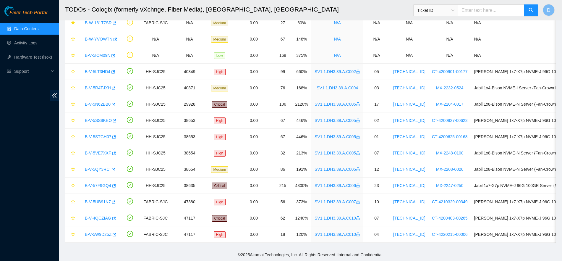
click at [38, 27] on link "Data Centers" at bounding box center [26, 28] width 24 height 5
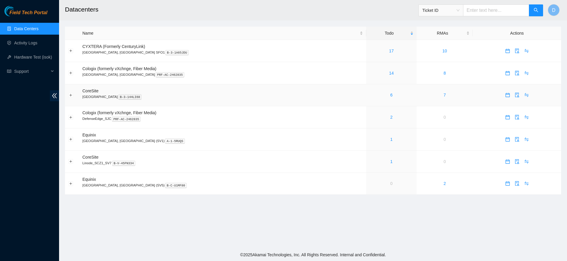
click at [370, 95] on div "6" at bounding box center [392, 95] width 44 height 6
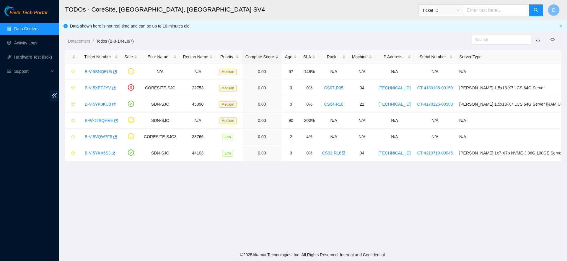
click at [338, 54] on div "Rack" at bounding box center [333, 56] width 23 height 6
